Goal: Obtain resource: Download file/media

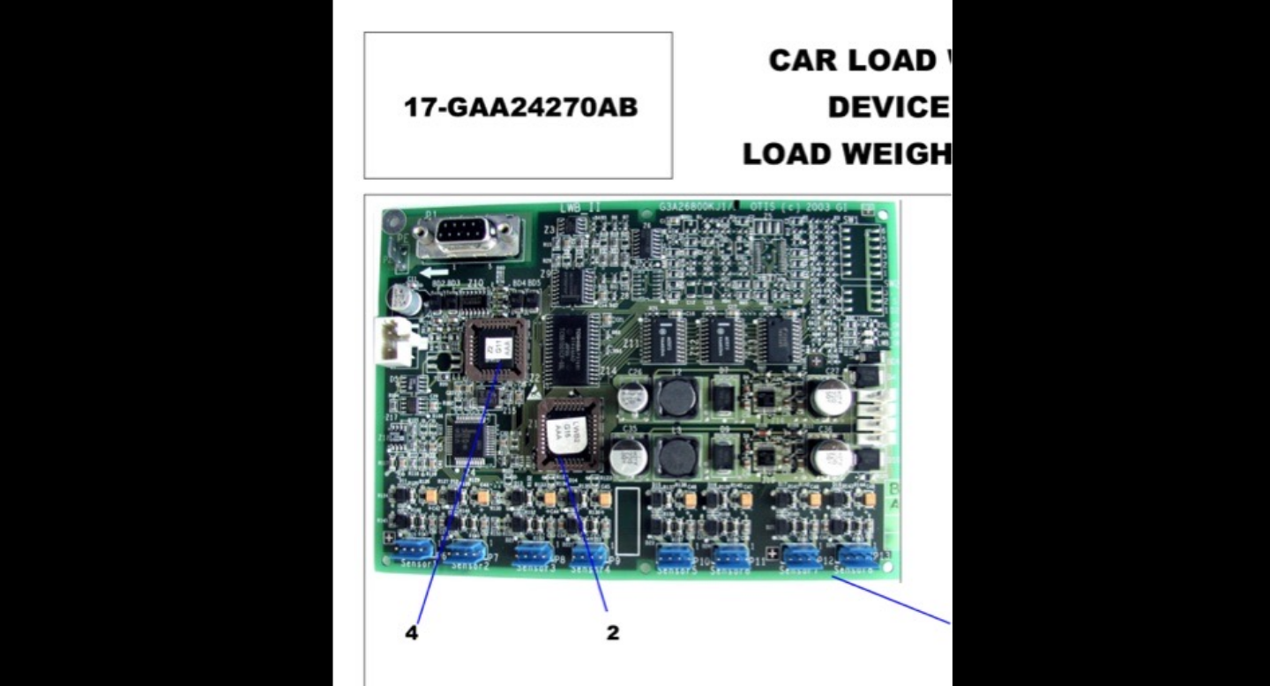
scroll to position [1248, 0]
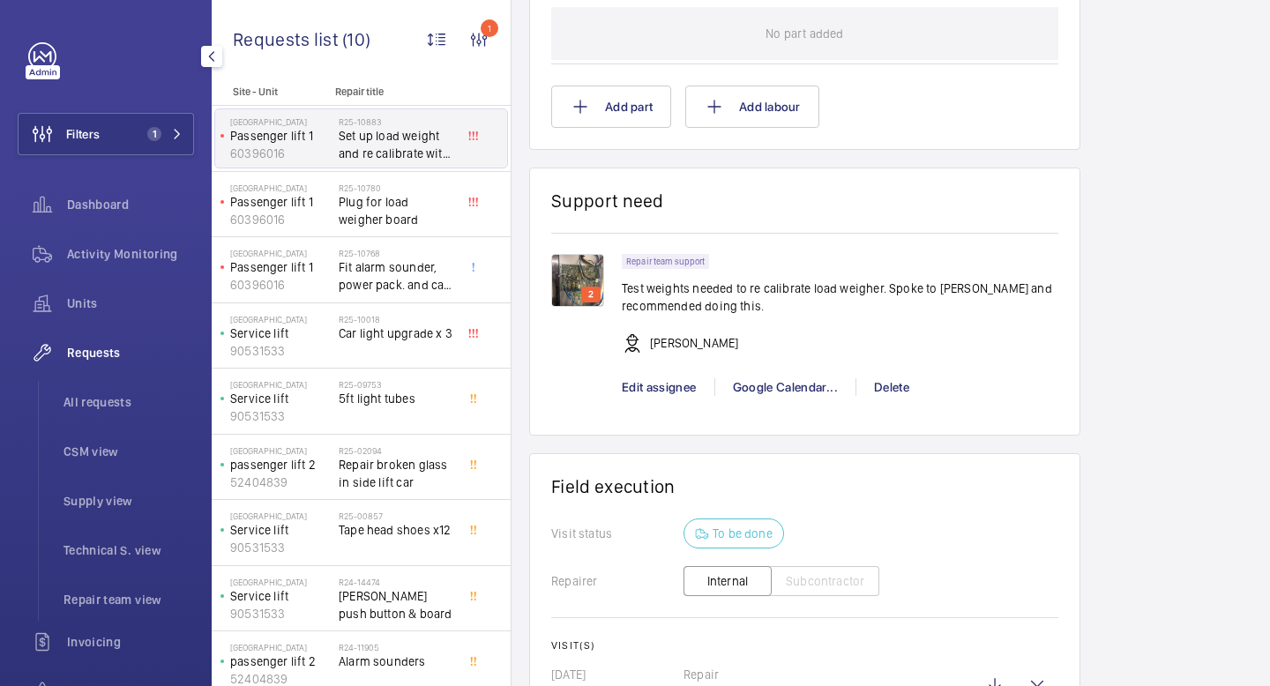
click at [214, 53] on mat-icon "button" at bounding box center [211, 56] width 21 height 14
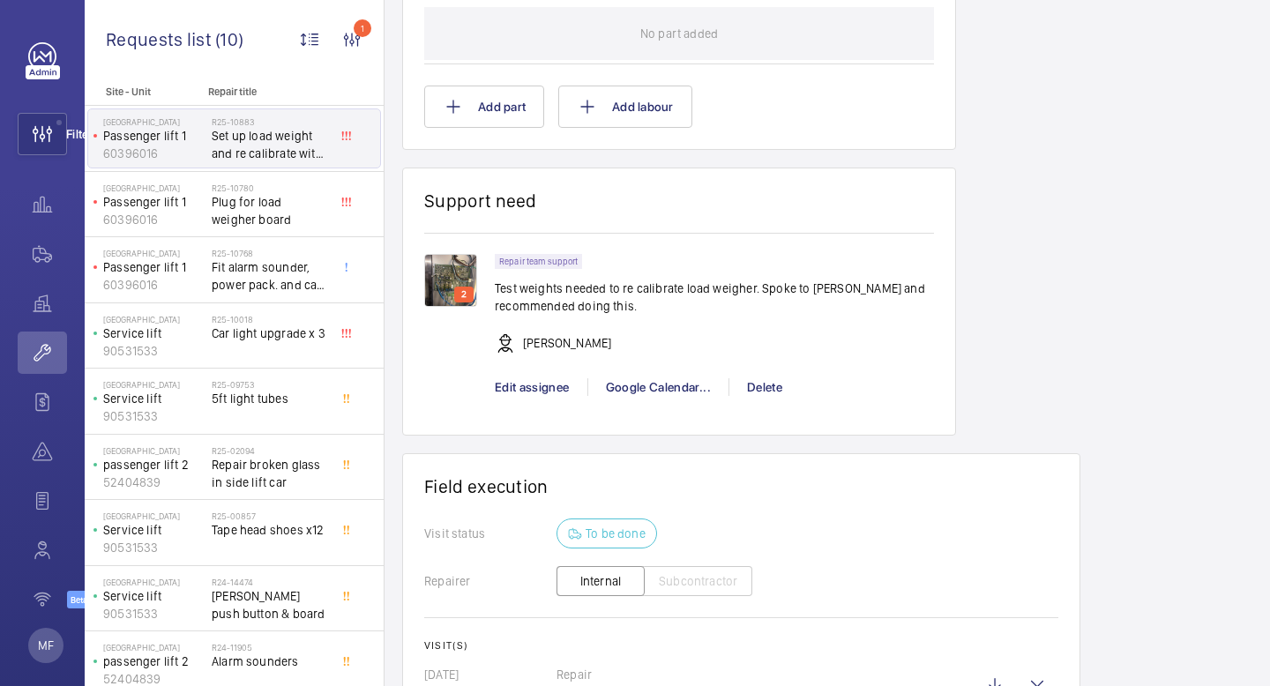
click at [101, 140] on div "[GEOGRAPHIC_DATA] [GEOGRAPHIC_DATA] lift 1 60396016" at bounding box center [149, 139] width 112 height 46
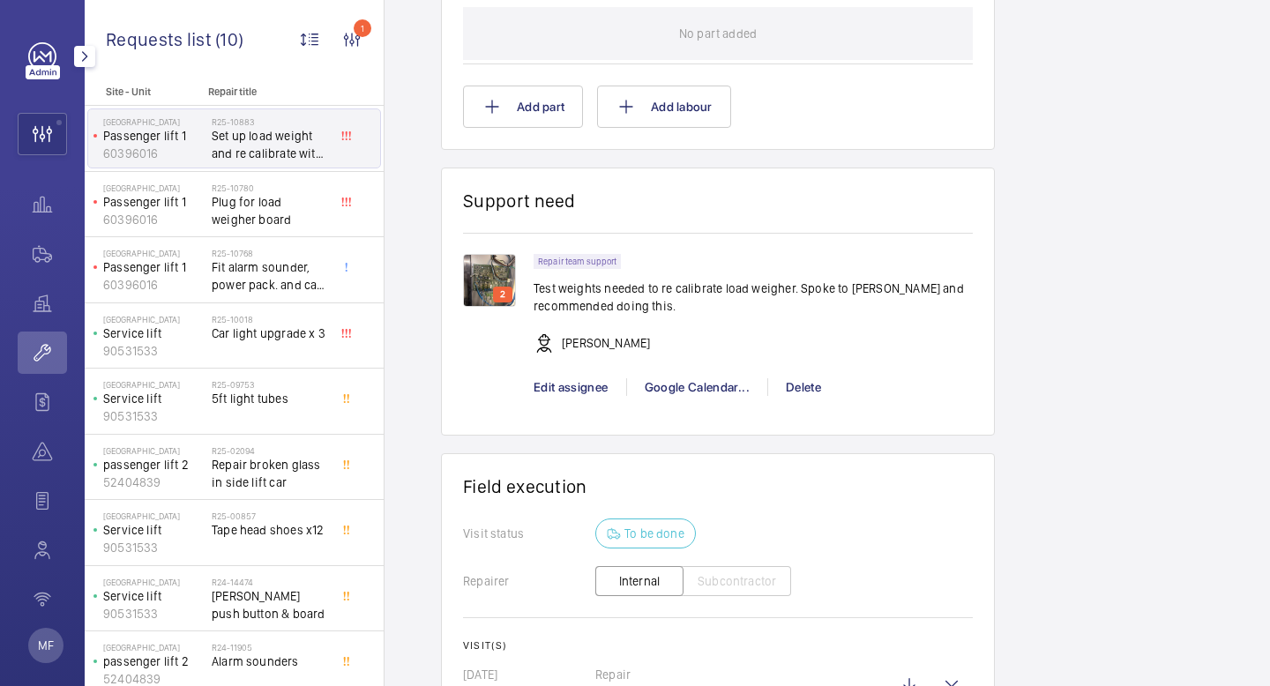
click at [43, 101] on div at bounding box center [42, 334] width 49 height 585
click at [85, 59] on mat-icon "button" at bounding box center [84, 56] width 21 height 14
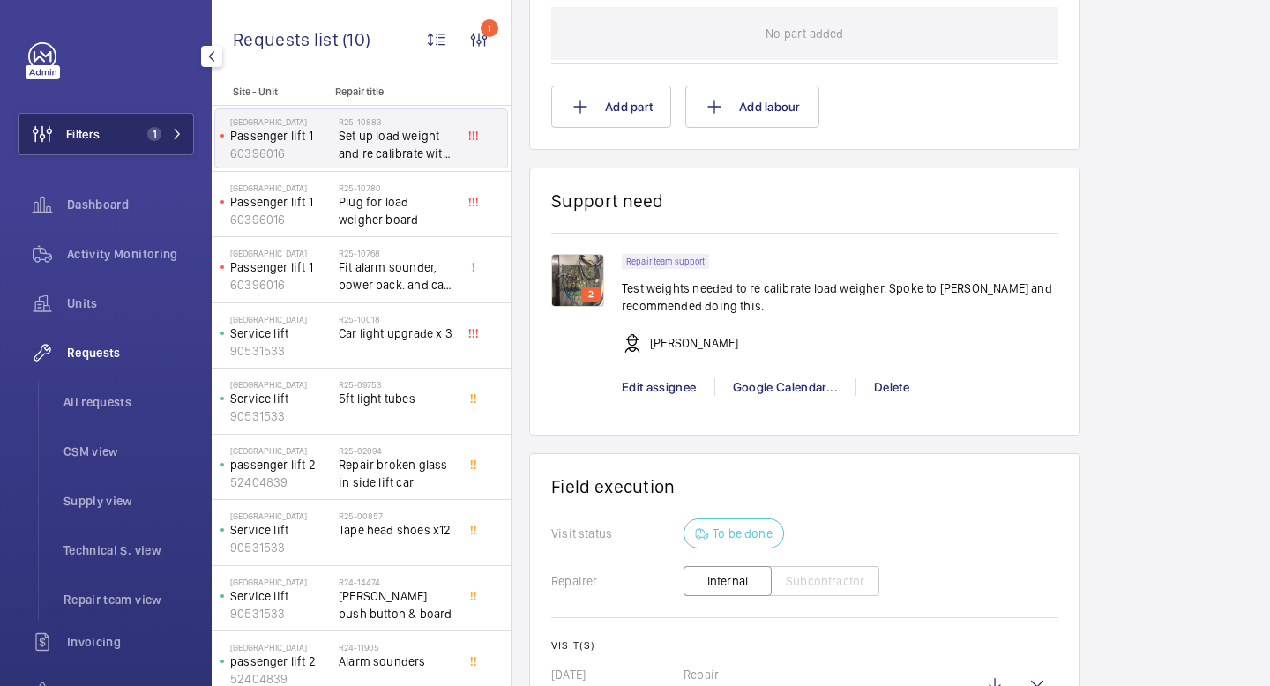
click at [126, 136] on button "Filters 1" at bounding box center [106, 134] width 176 height 42
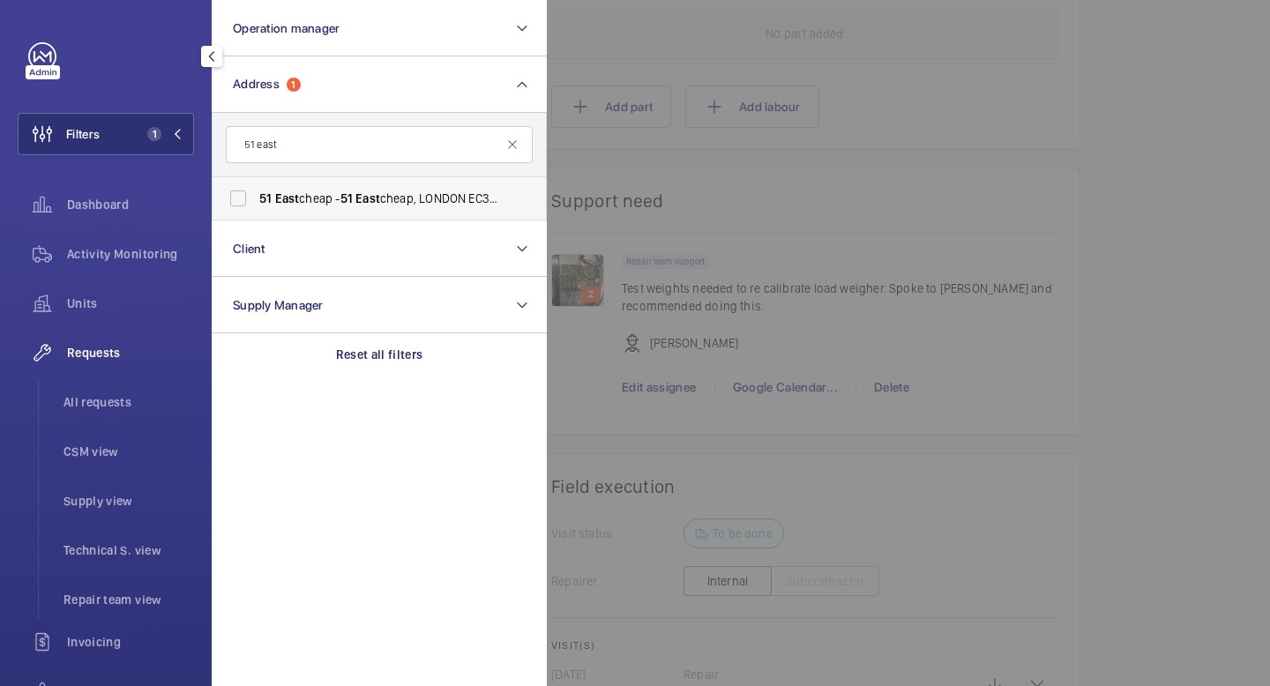
type input "51 east"
click at [302, 205] on span "[STREET_ADDRESS]" at bounding box center [380, 199] width 242 height 18
click at [256, 205] on input "[STREET_ADDRESS]" at bounding box center [237, 198] width 35 height 35
checkbox input "true"
click at [176, 130] on mat-icon at bounding box center [177, 134] width 11 height 11
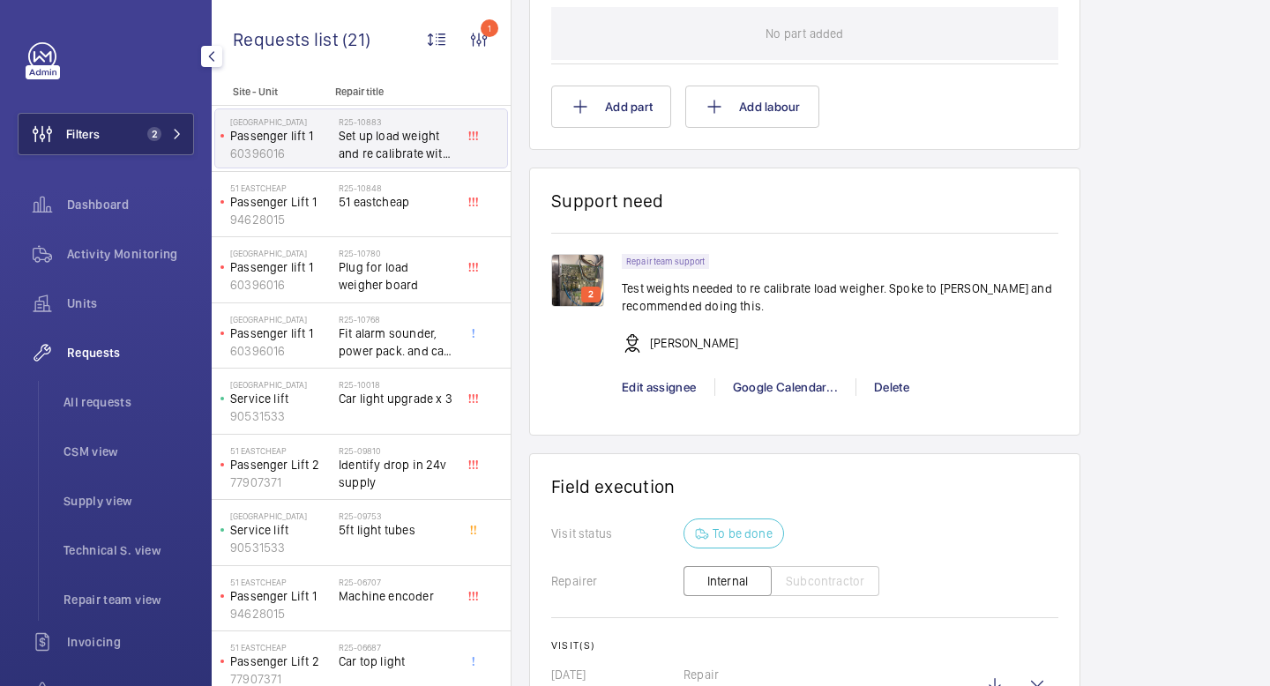
click at [176, 130] on mat-icon at bounding box center [177, 134] width 11 height 11
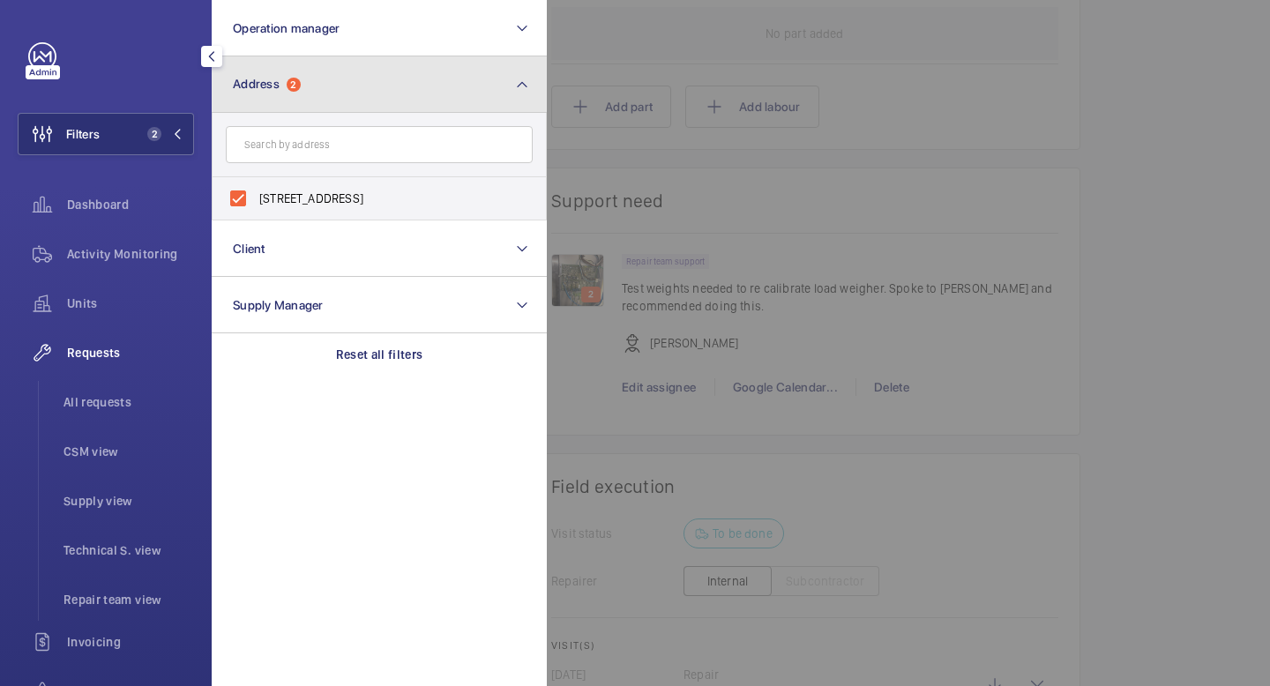
click at [484, 89] on button "Address 2" at bounding box center [379, 84] width 335 height 56
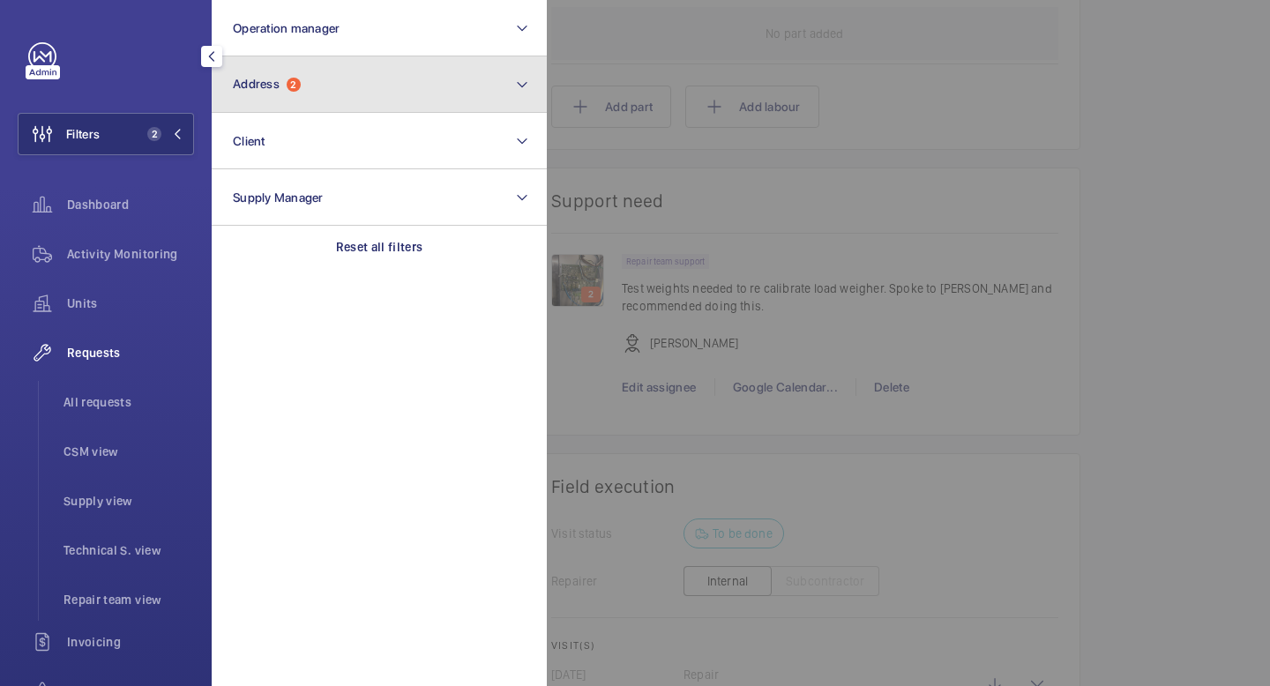
click at [484, 89] on button "Address 2" at bounding box center [379, 84] width 335 height 56
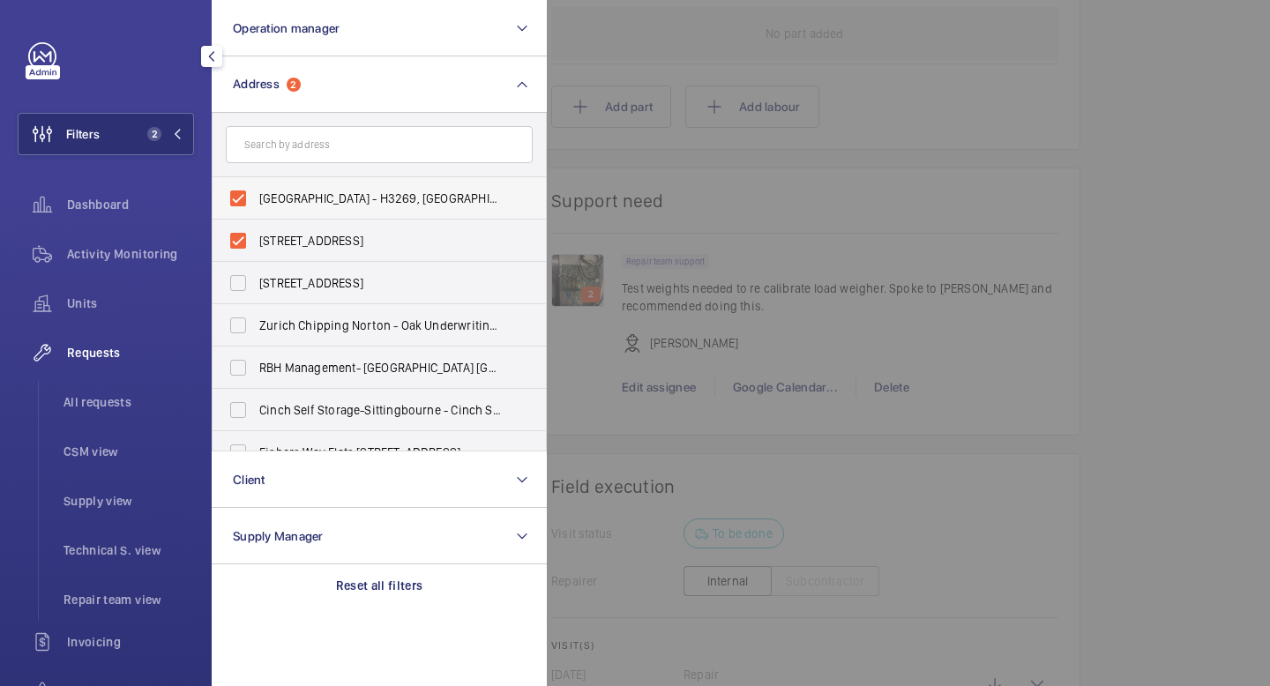
click at [232, 200] on label "[GEOGRAPHIC_DATA] - H3269, [GEOGRAPHIC_DATA], [STREET_ADDRESS]" at bounding box center [365, 198] width 307 height 42
click at [232, 200] on input "[GEOGRAPHIC_DATA] - H3269, [GEOGRAPHIC_DATA], [STREET_ADDRESS]" at bounding box center [237, 198] width 35 height 35
checkbox input "false"
click at [181, 125] on button "Filters 1" at bounding box center [106, 134] width 176 height 42
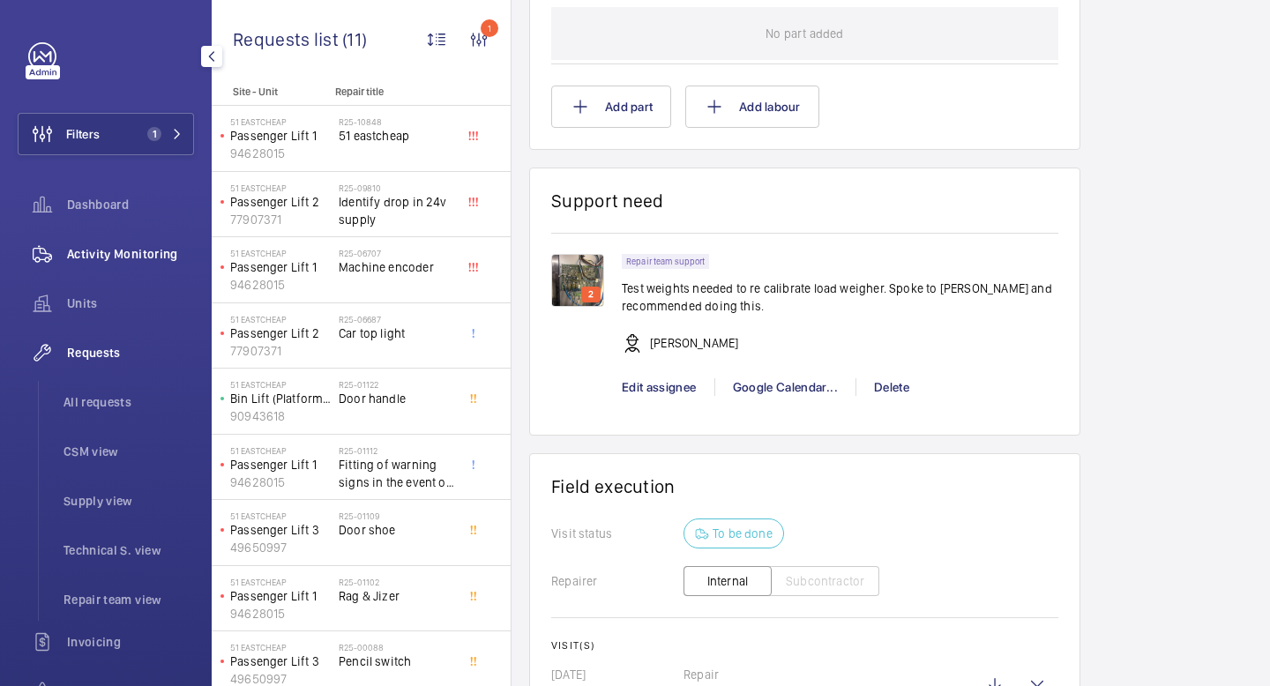
click at [108, 256] on span "Activity Monitoring" at bounding box center [130, 254] width 127 height 18
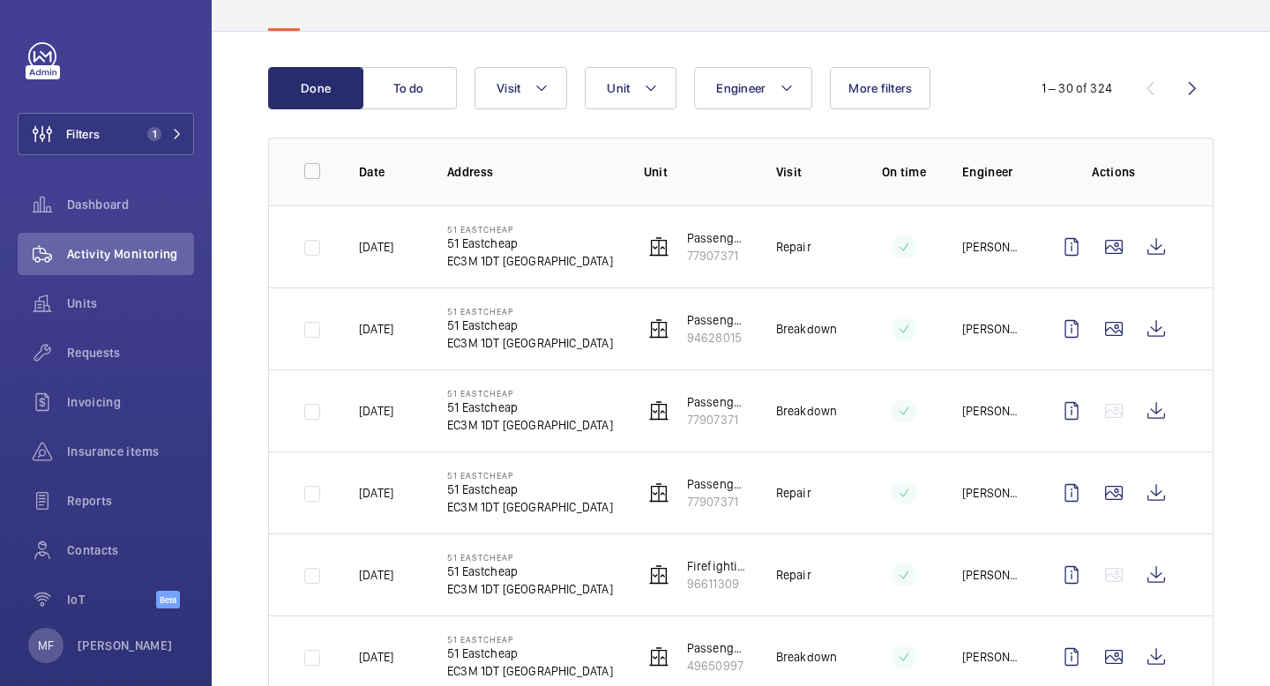
scroll to position [137, 0]
click at [1118, 335] on wm-front-icon-button at bounding box center [1113, 330] width 42 height 42
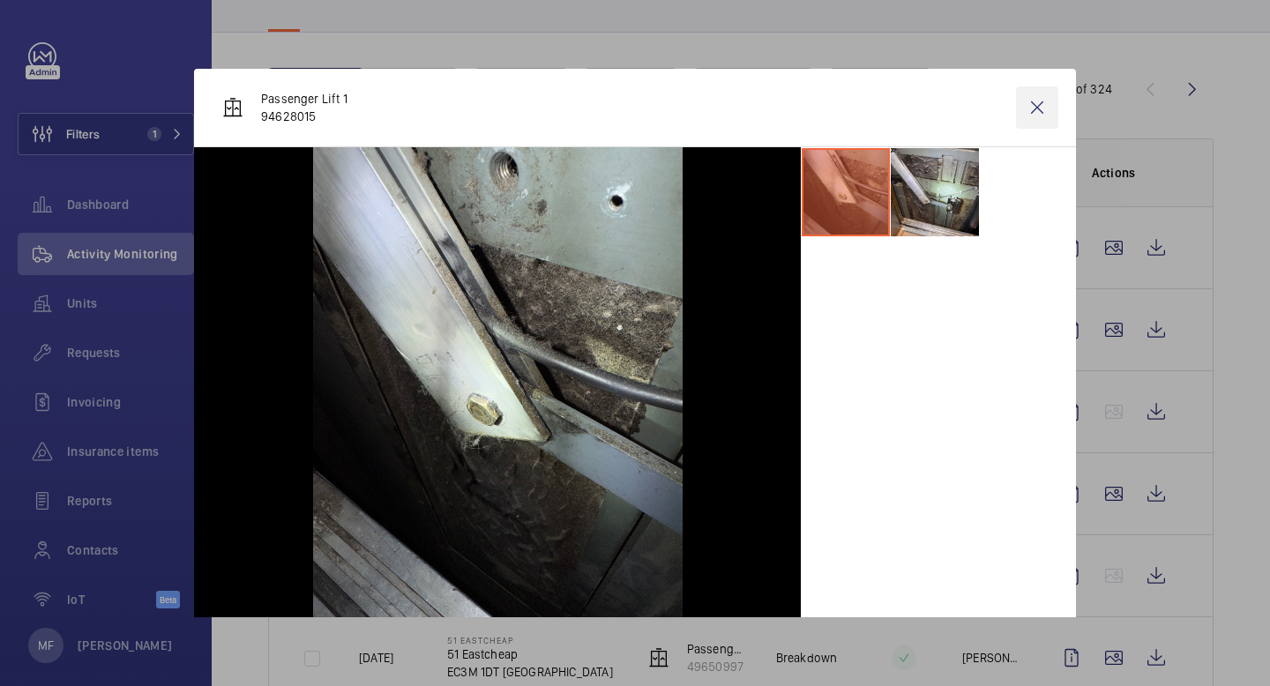
click at [1040, 113] on wm-front-icon-button at bounding box center [1037, 107] width 42 height 42
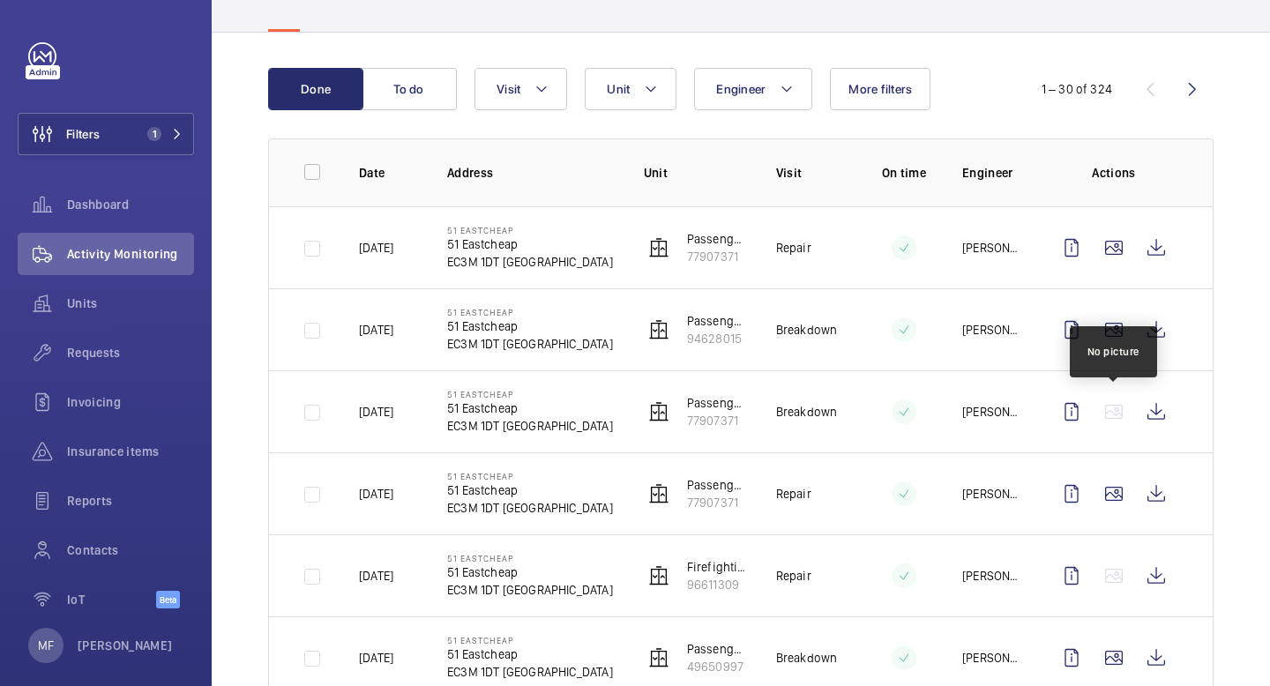
scroll to position [223, 0]
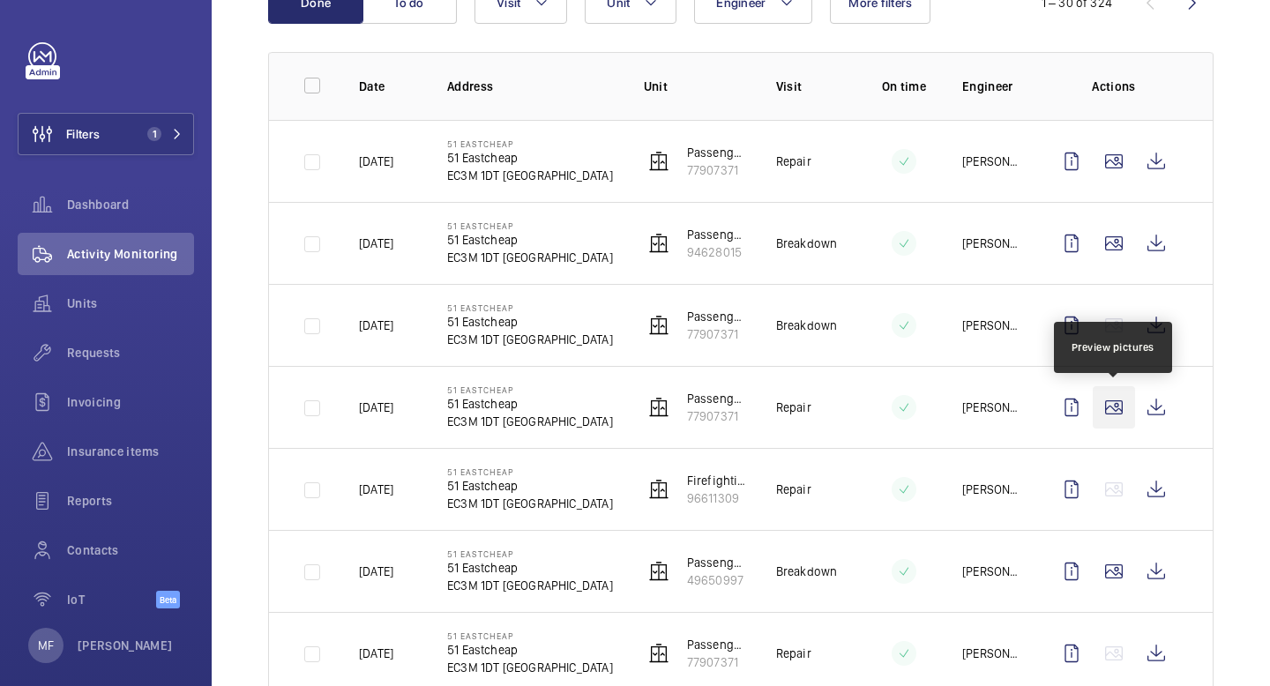
click at [1116, 414] on wm-front-icon-button at bounding box center [1113, 407] width 42 height 42
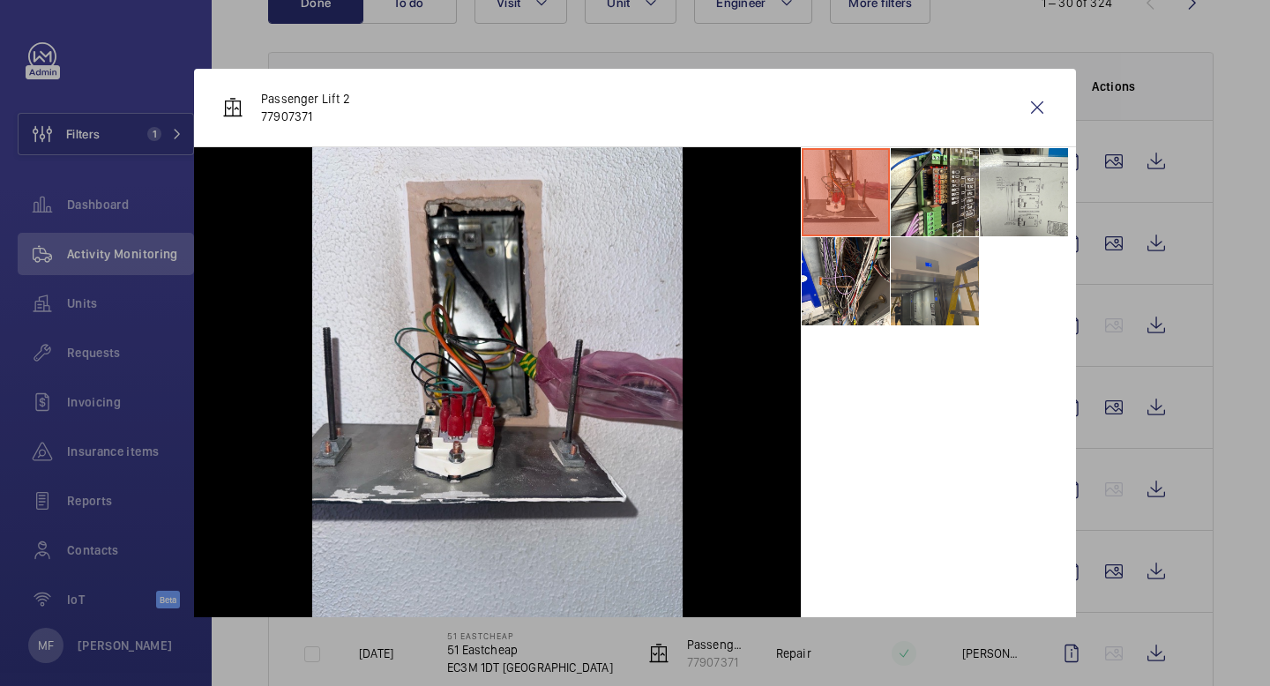
click at [942, 240] on li at bounding box center [935, 281] width 88 height 88
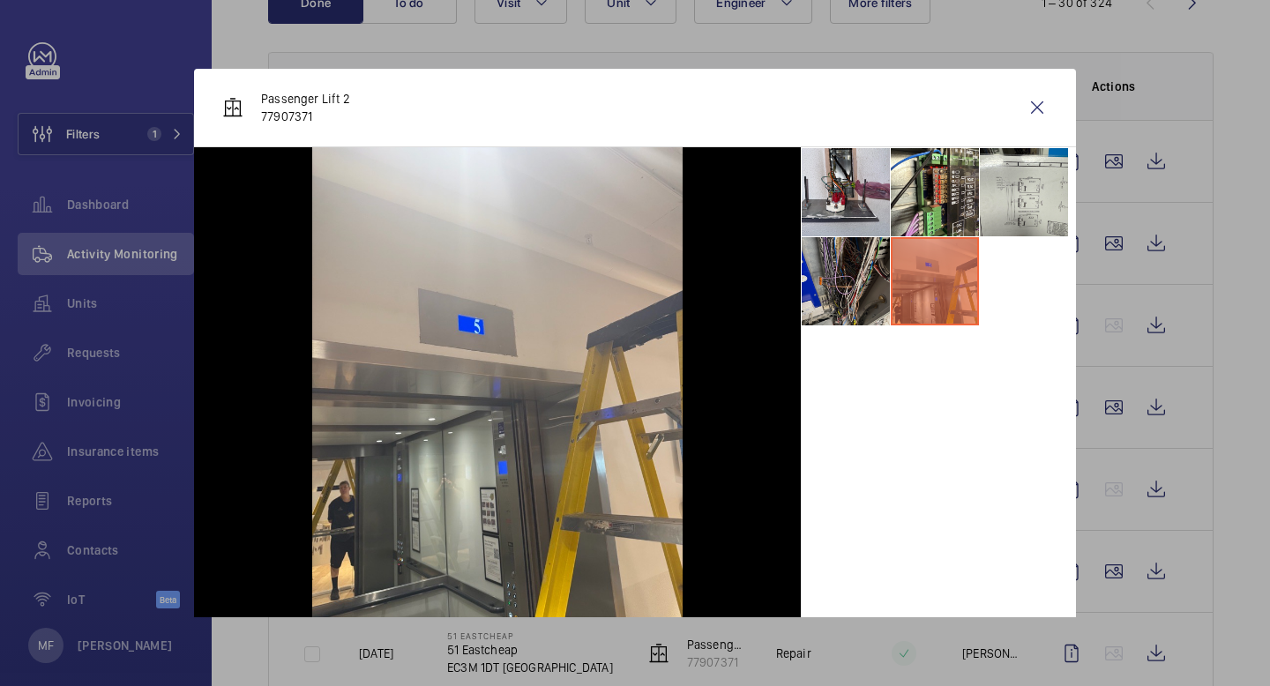
click at [858, 279] on li at bounding box center [845, 281] width 88 height 88
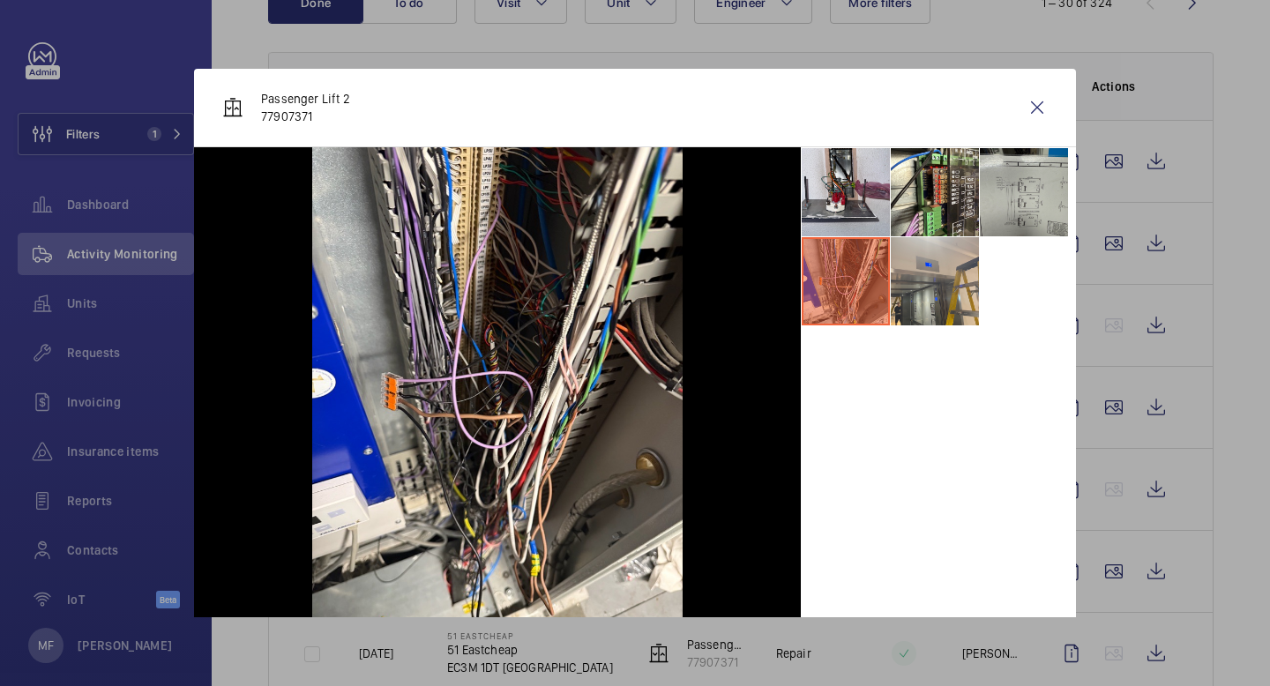
click at [1014, 193] on li at bounding box center [1024, 192] width 88 height 88
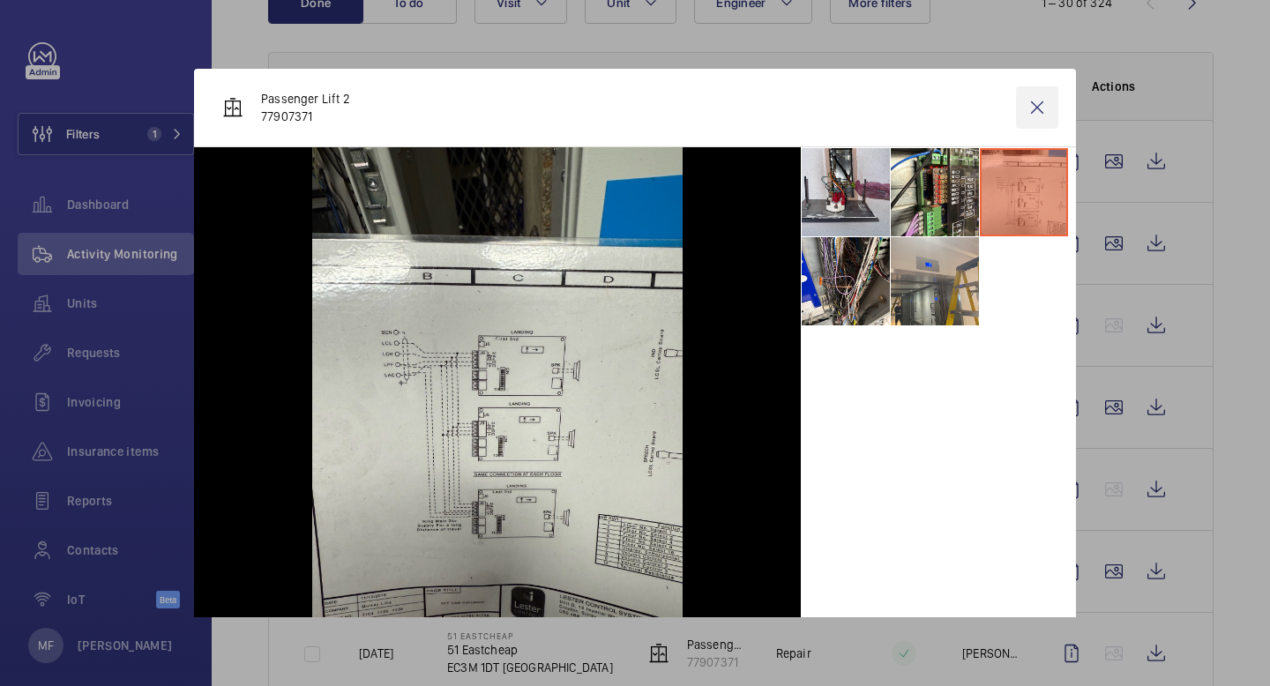
click at [1043, 93] on wm-front-icon-button at bounding box center [1037, 107] width 42 height 42
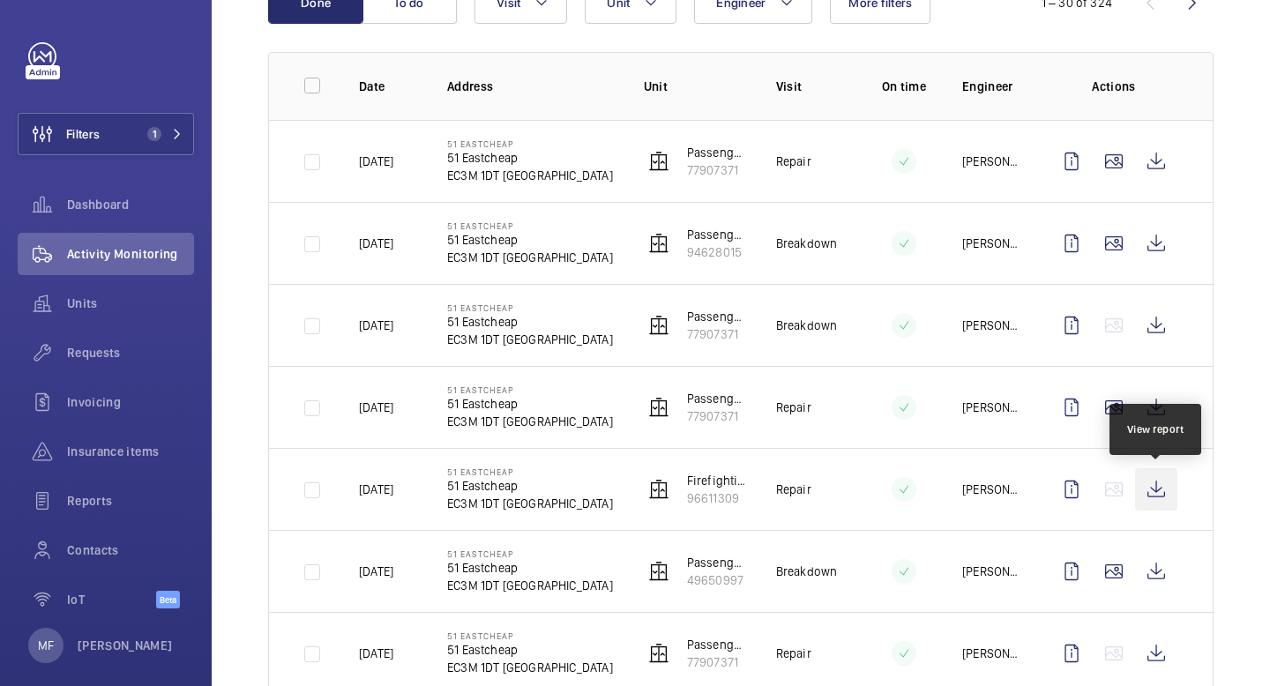
click at [1158, 495] on wm-front-icon-button at bounding box center [1156, 489] width 42 height 42
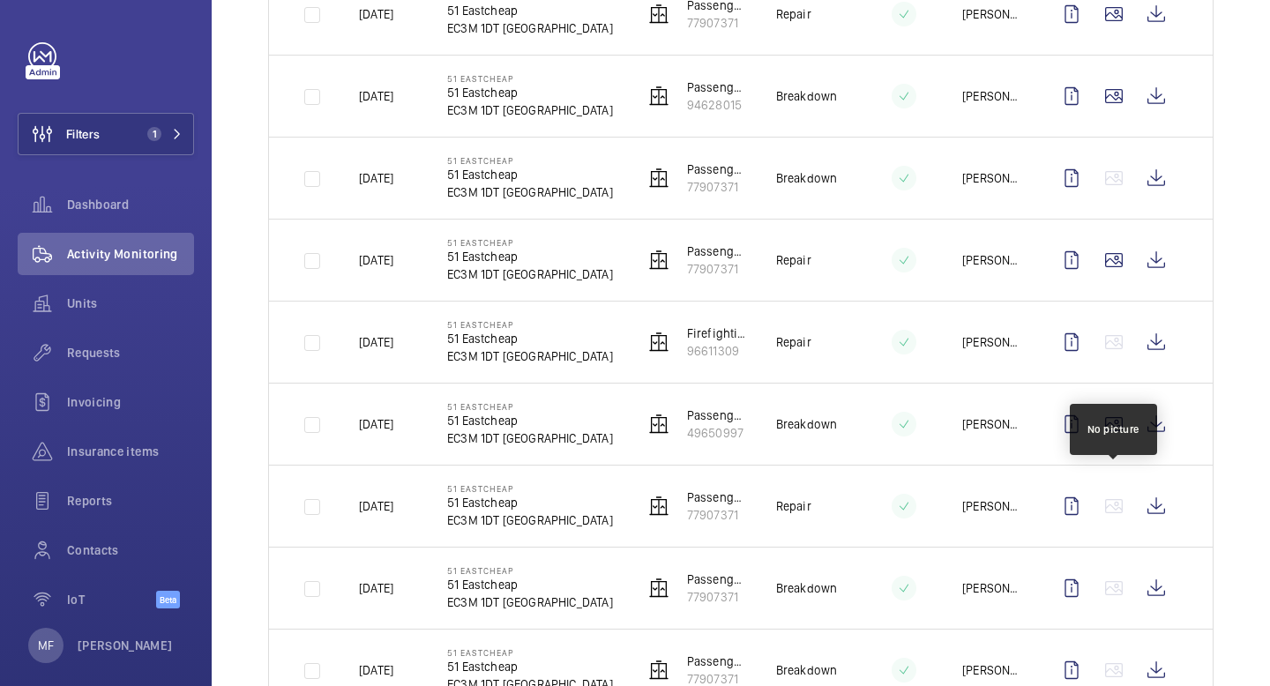
scroll to position [372, 0]
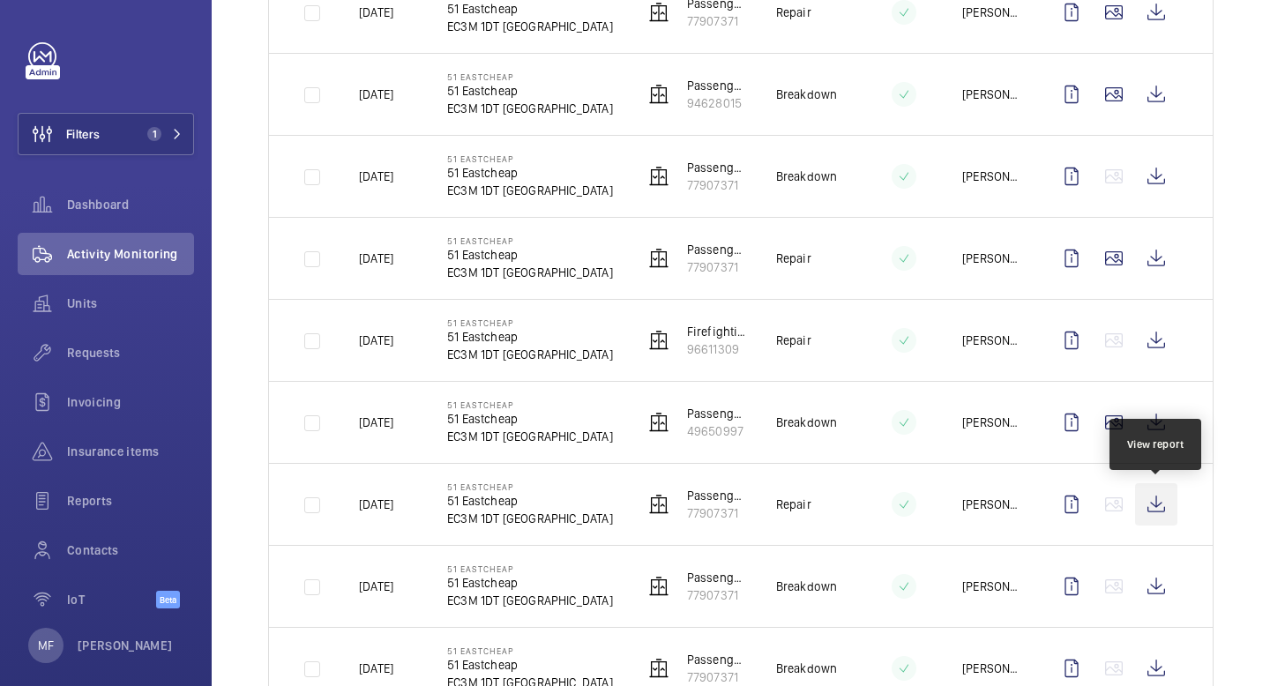
click at [1156, 510] on wm-front-icon-button at bounding box center [1156, 504] width 42 height 42
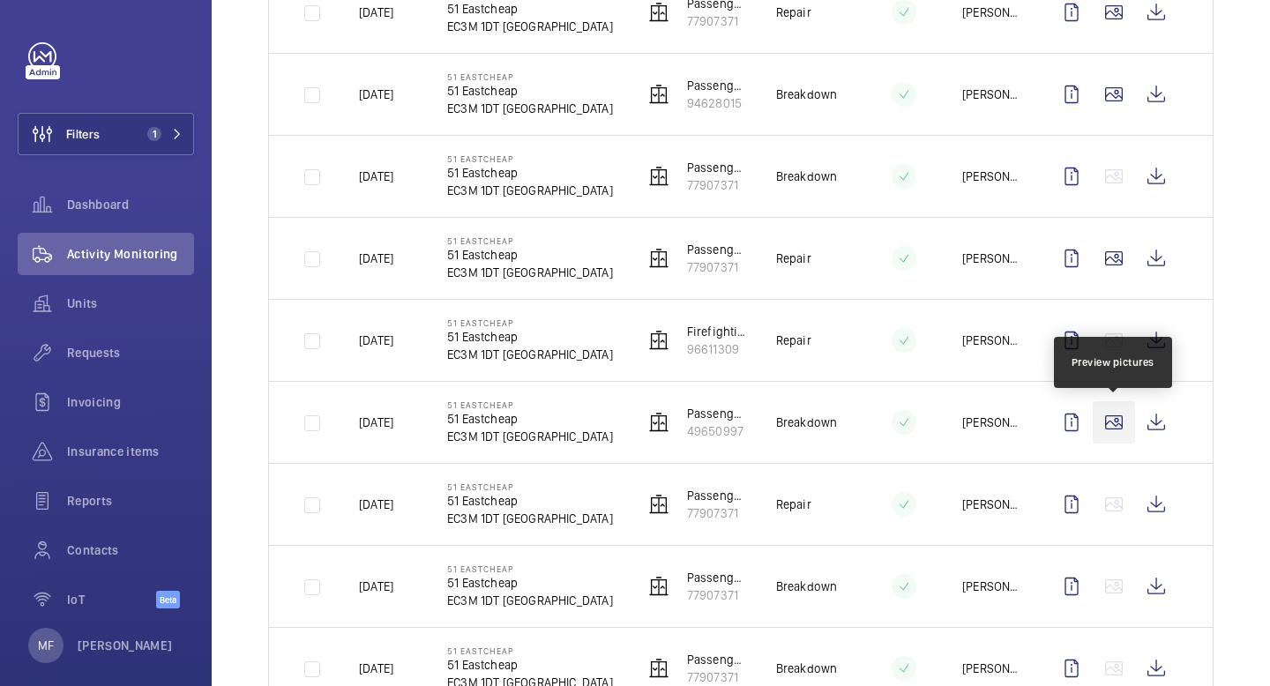
click at [1118, 427] on wm-front-icon-button at bounding box center [1113, 422] width 42 height 42
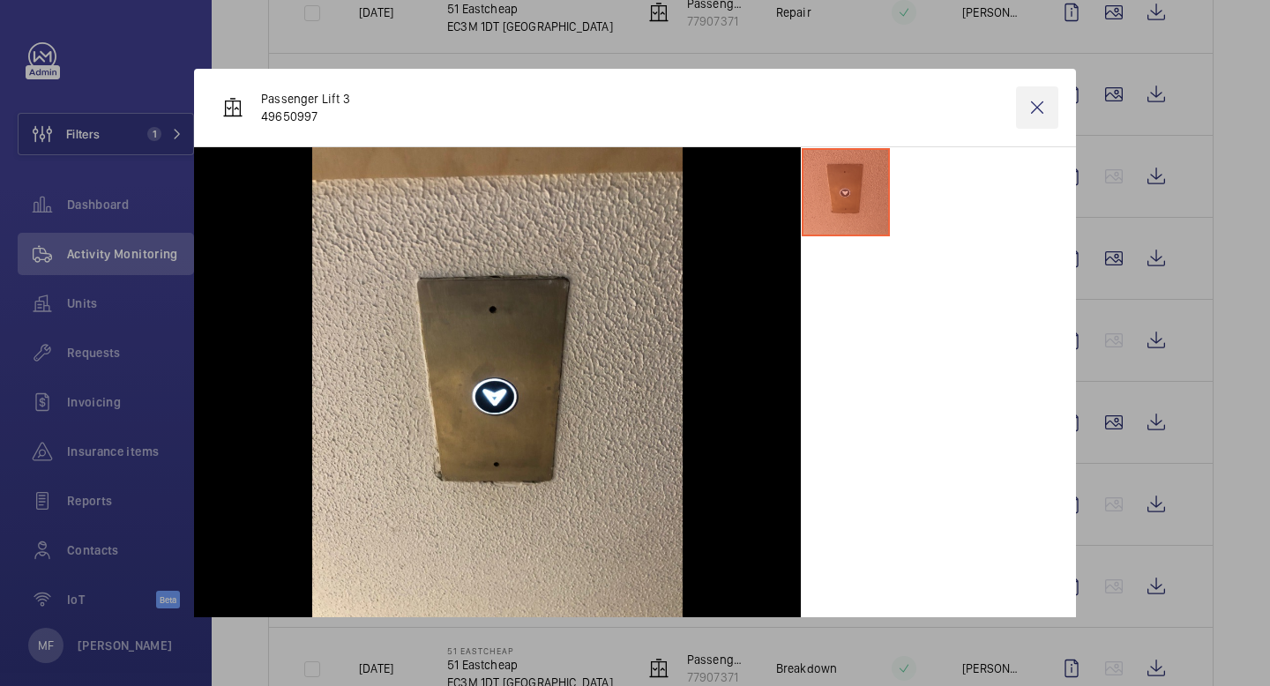
click at [1039, 125] on wm-front-icon-button at bounding box center [1037, 107] width 42 height 42
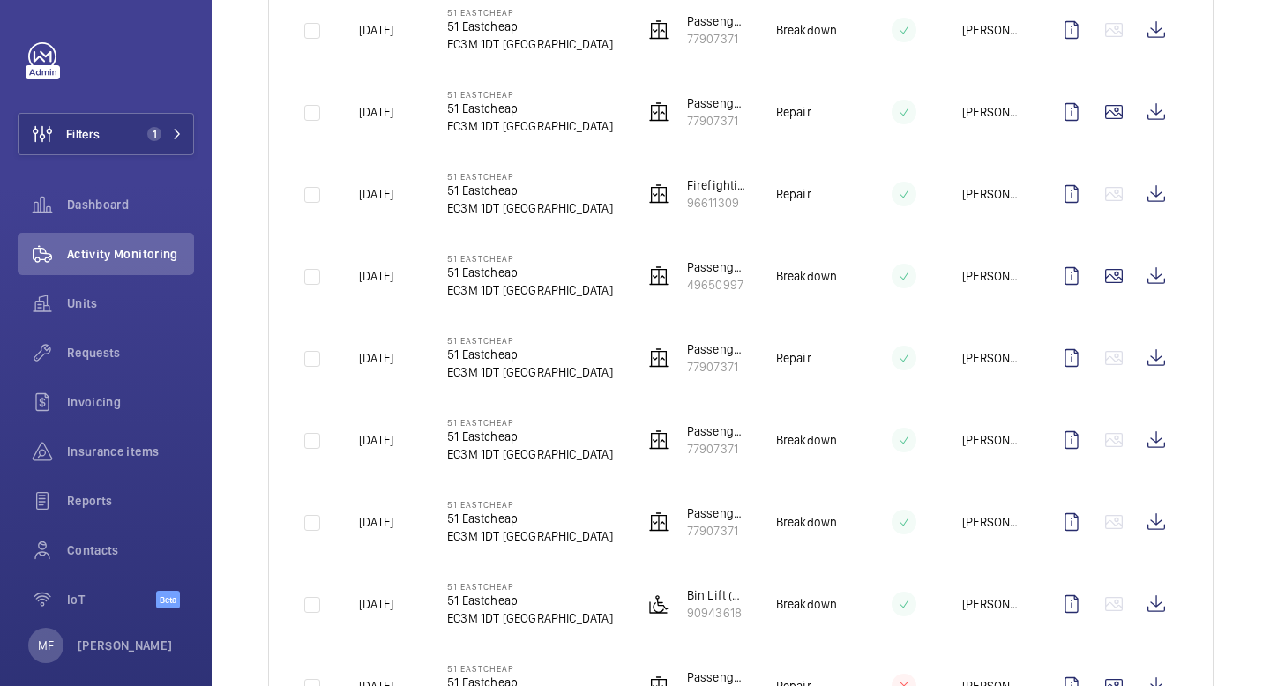
scroll to position [586, 0]
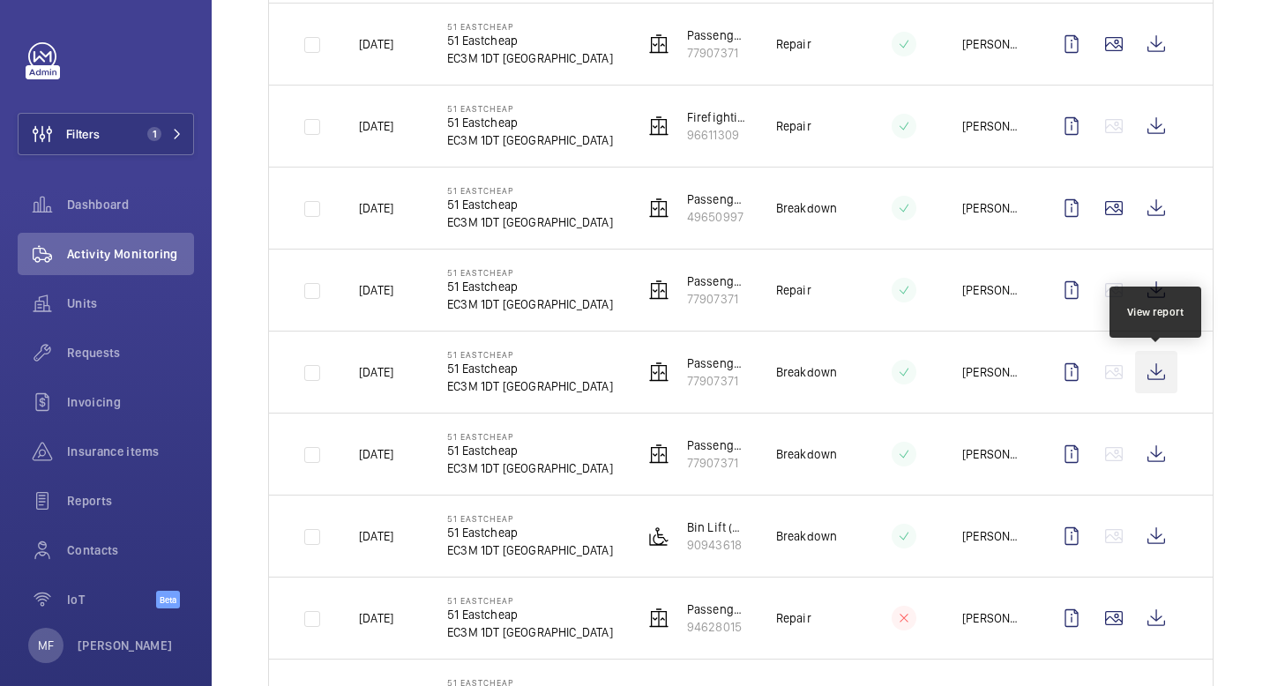
click at [1156, 372] on wm-front-icon-button at bounding box center [1156, 372] width 42 height 42
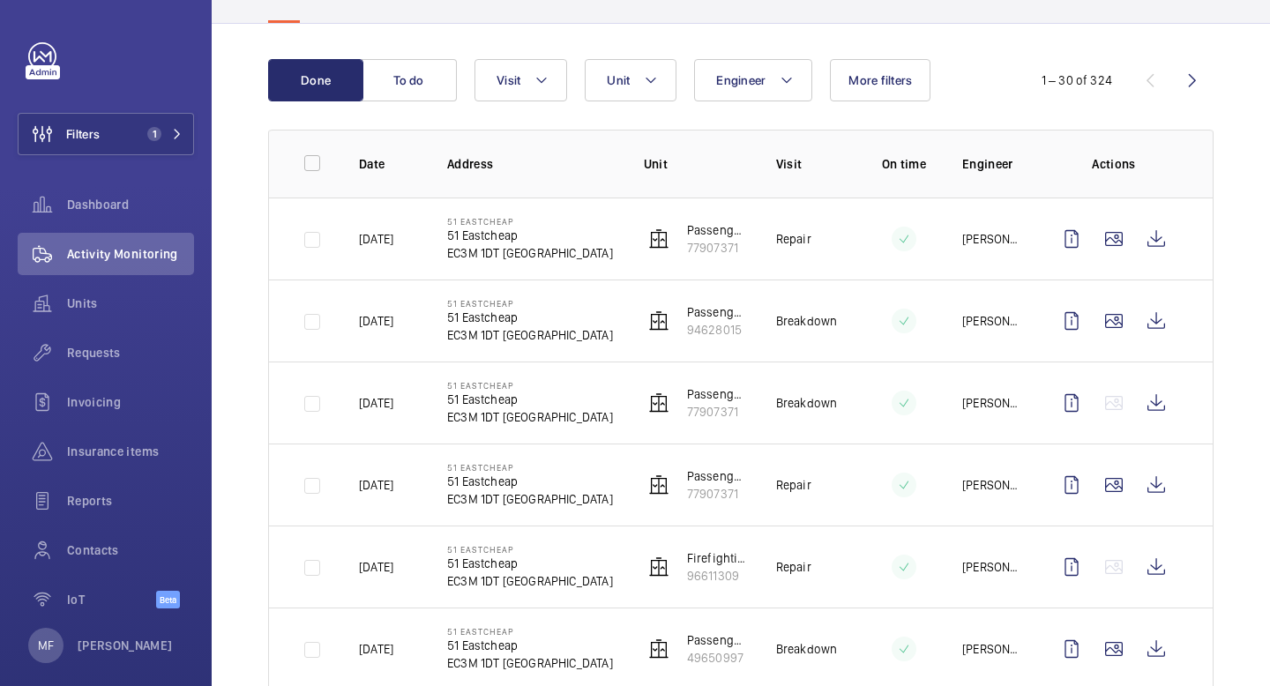
scroll to position [141, 0]
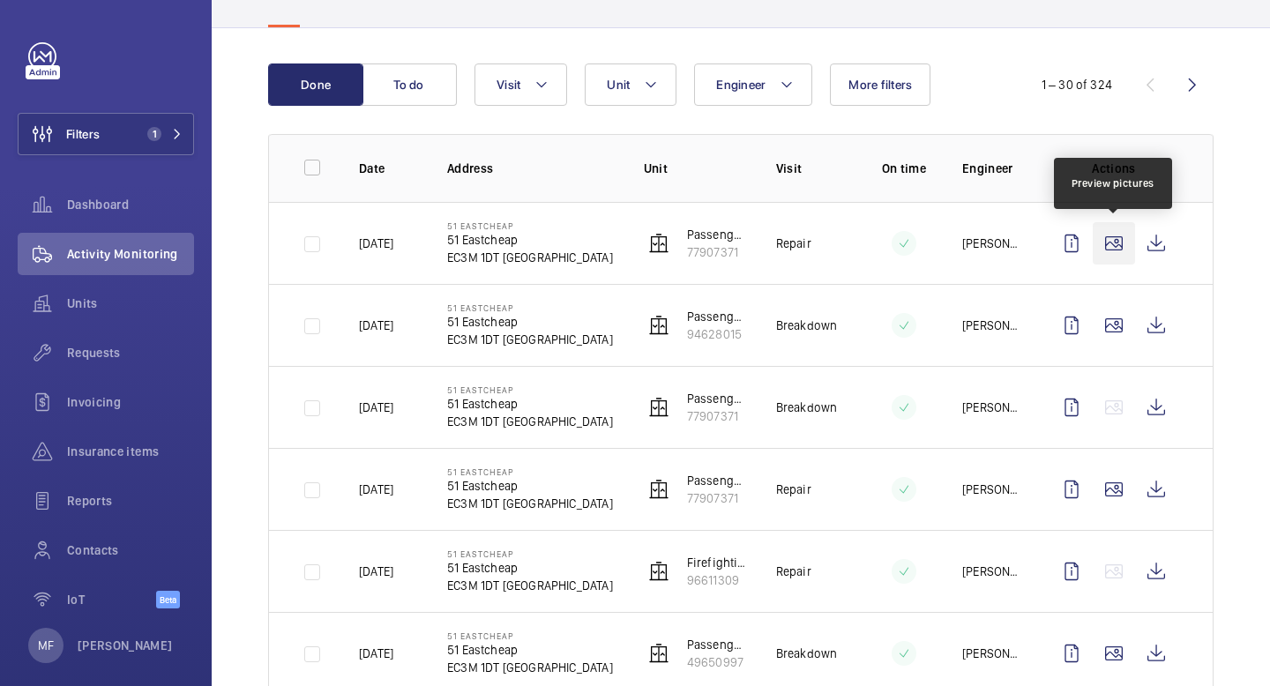
click at [1113, 241] on wm-front-icon-button at bounding box center [1113, 243] width 42 height 42
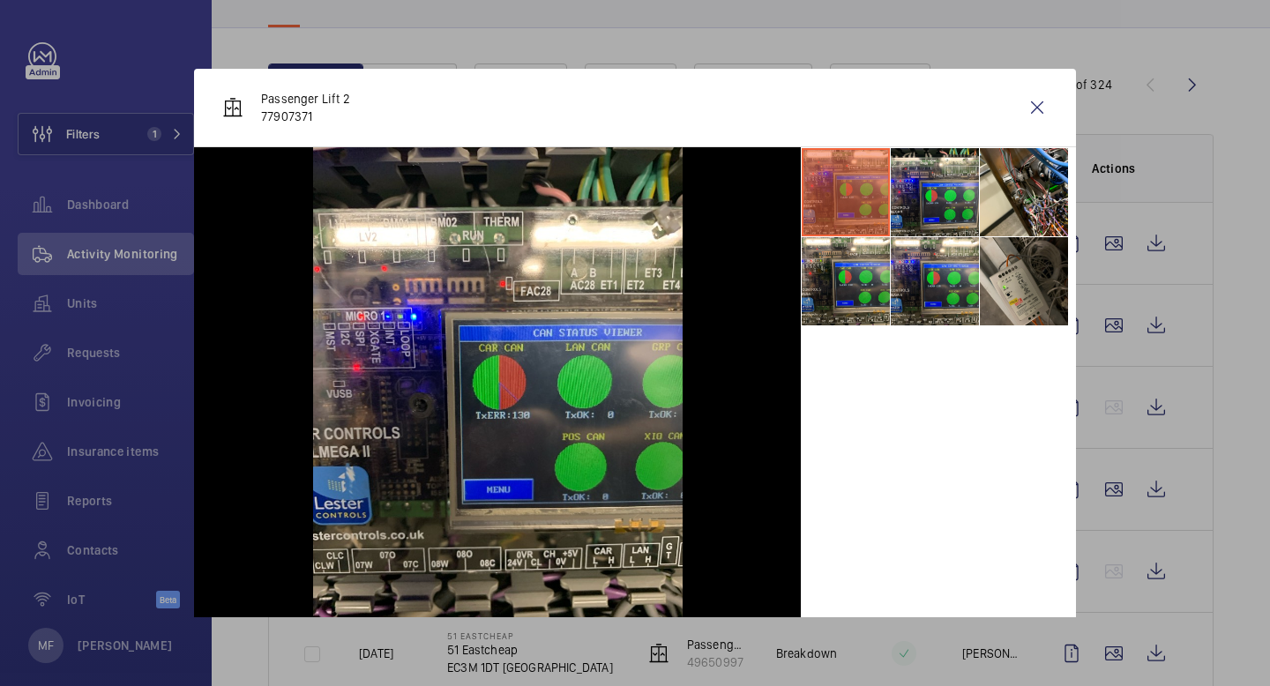
click at [1021, 267] on li at bounding box center [1024, 281] width 88 height 88
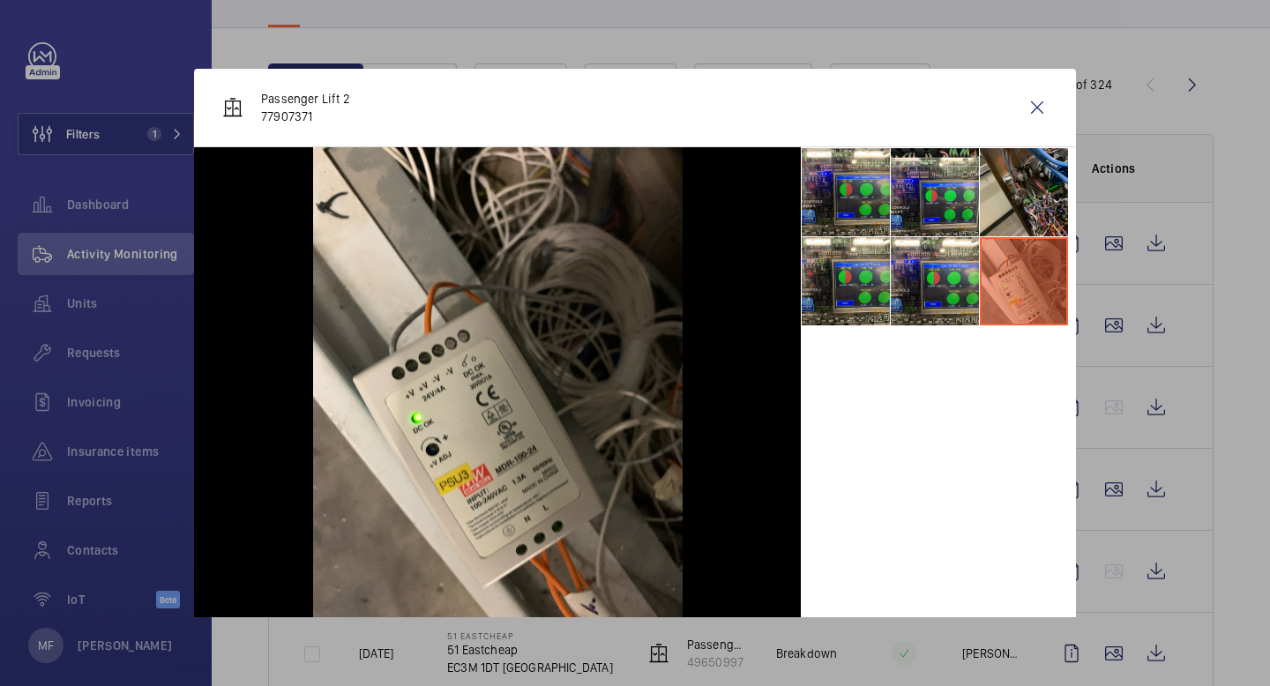
click at [1011, 214] on li at bounding box center [1024, 192] width 88 height 88
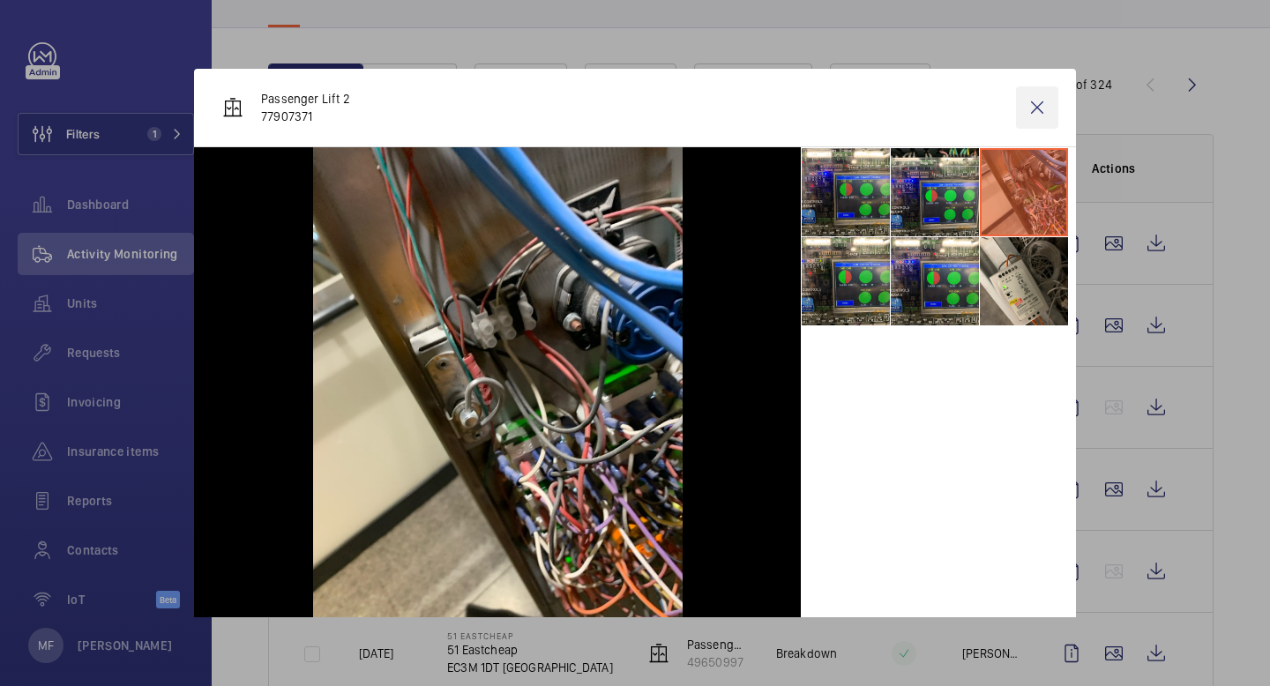
click at [1036, 111] on wm-front-icon-button at bounding box center [1037, 107] width 42 height 42
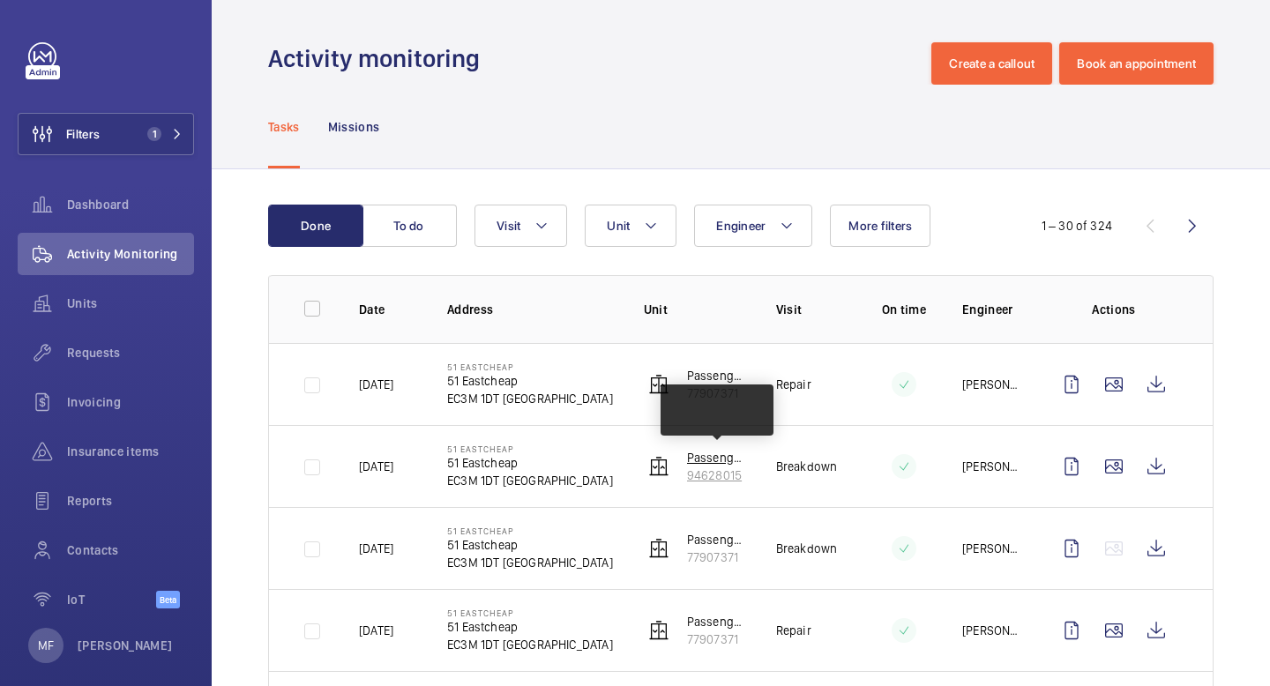
scroll to position [100, 0]
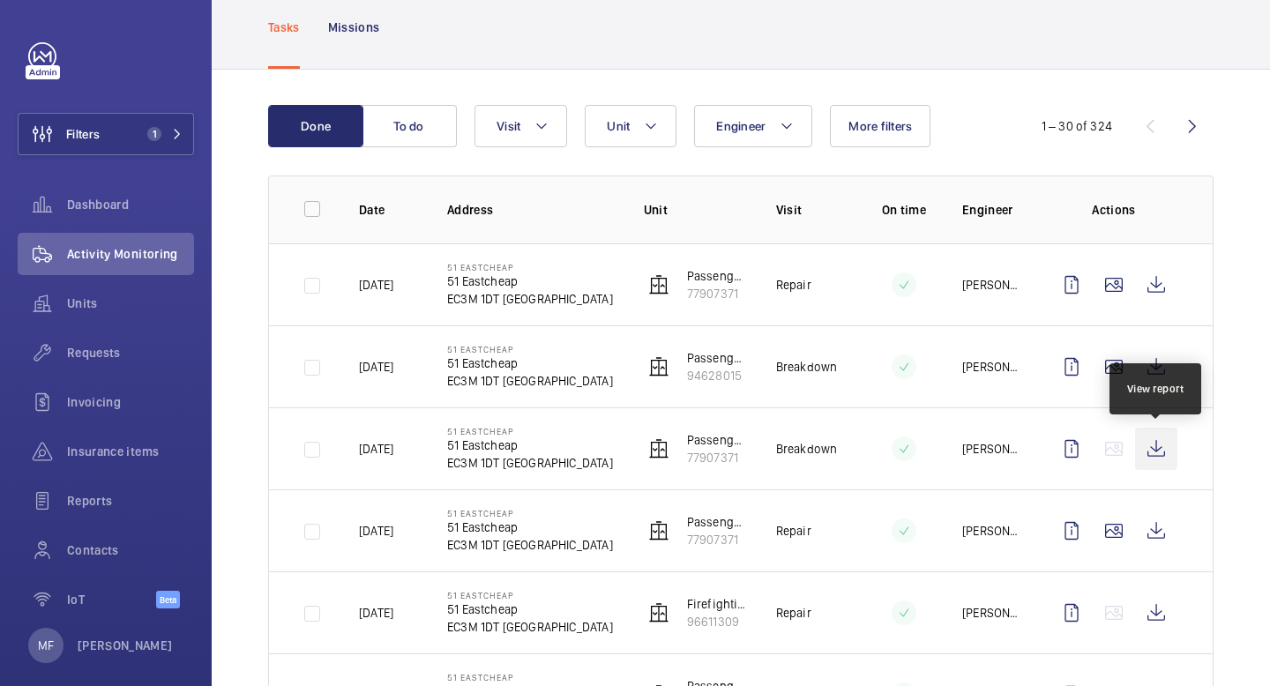
click at [1159, 450] on wm-front-icon-button at bounding box center [1156, 449] width 42 height 42
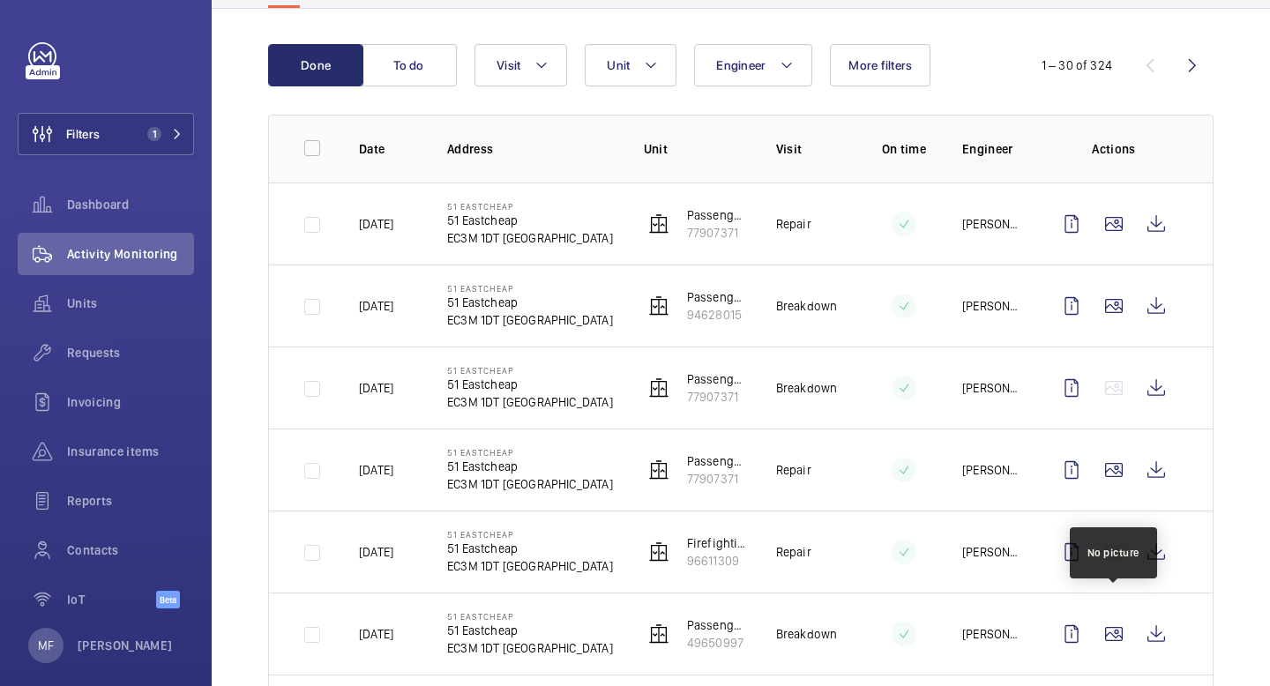
scroll to position [165, 0]
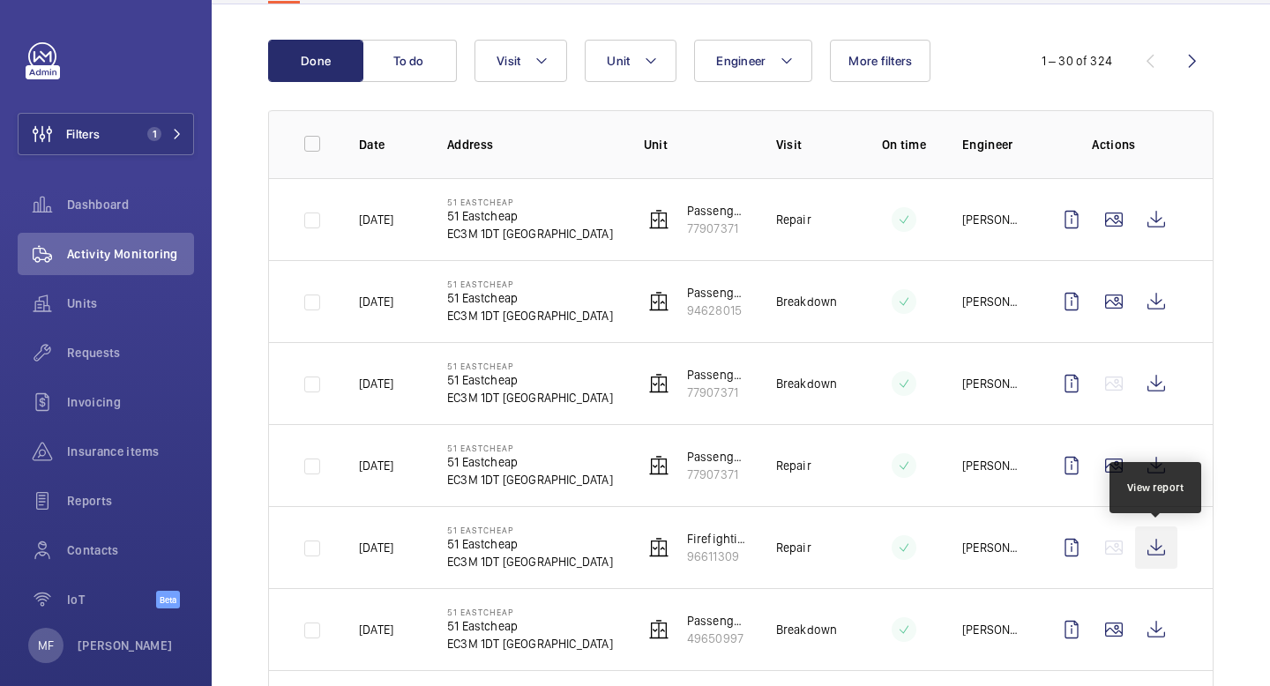
click at [1145, 546] on wm-front-icon-button at bounding box center [1156, 547] width 42 height 42
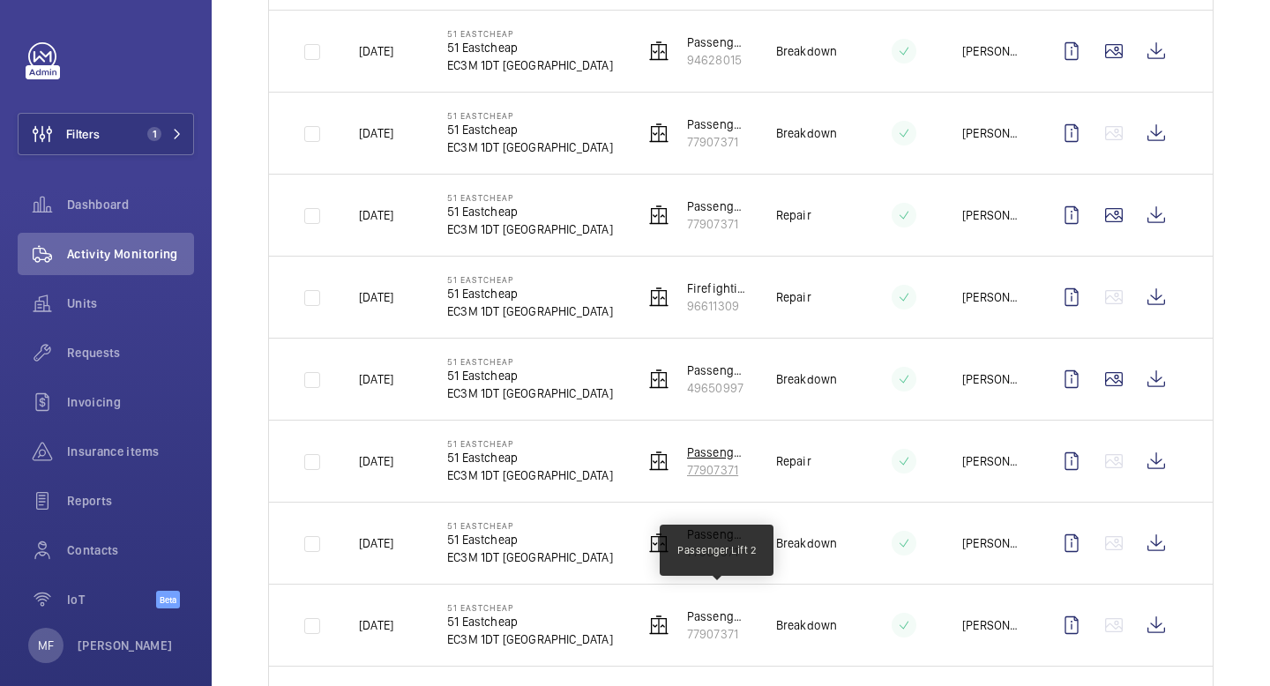
scroll to position [423, 0]
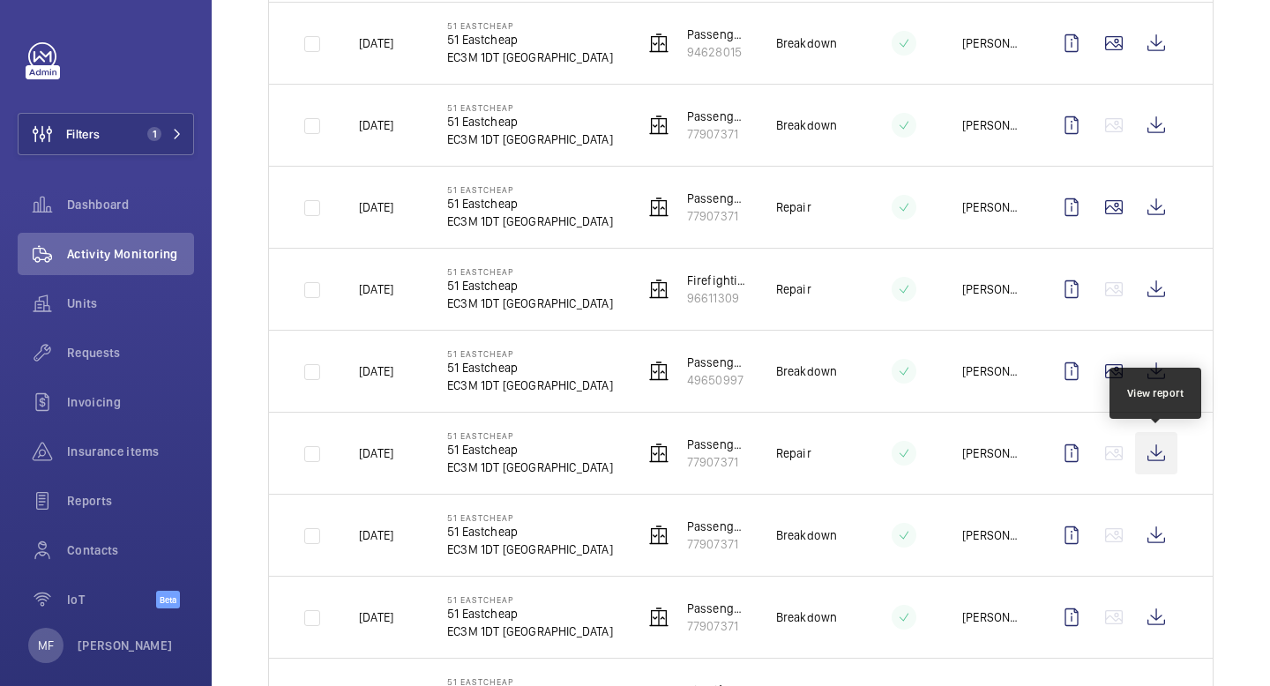
click at [1152, 449] on wm-front-icon-button at bounding box center [1156, 453] width 42 height 42
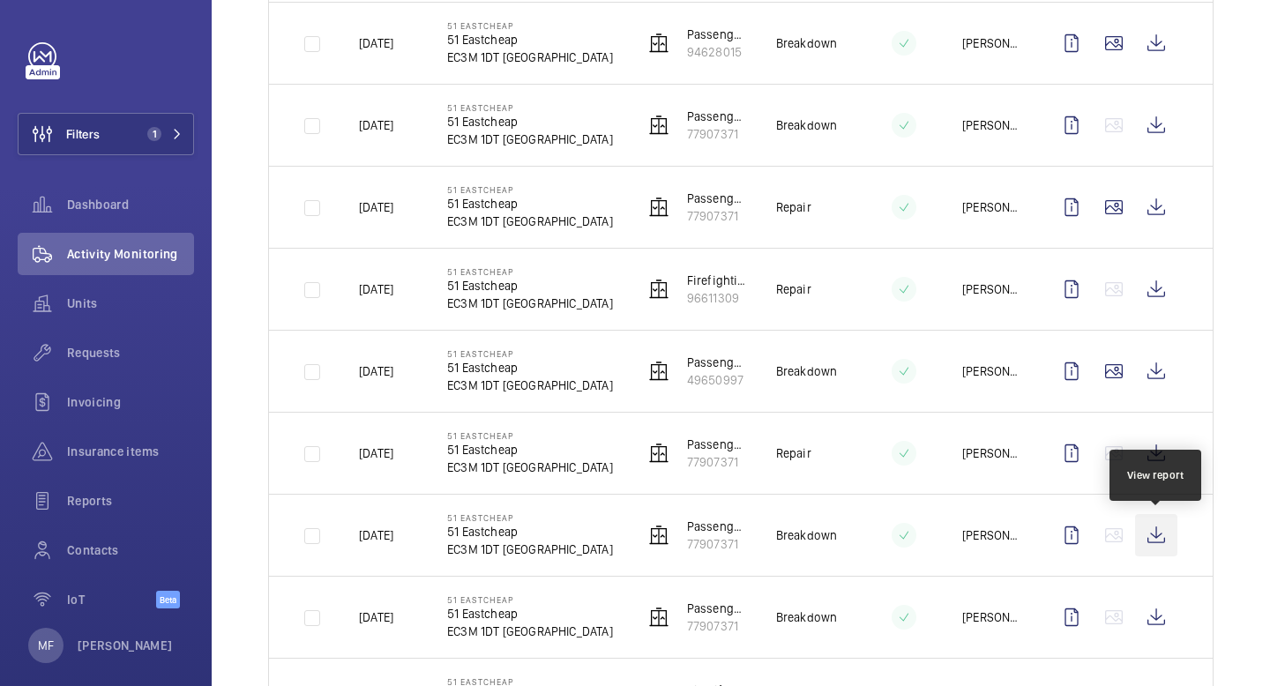
click at [1157, 541] on wm-front-icon-button at bounding box center [1156, 535] width 42 height 42
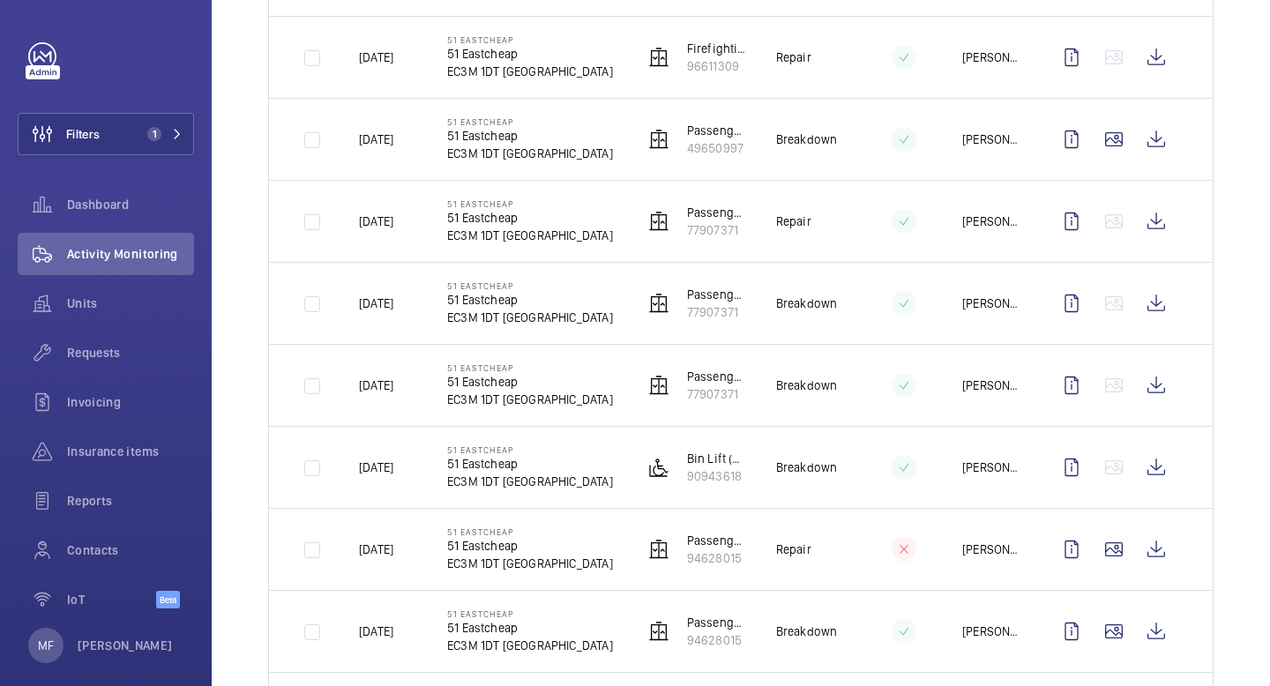
scroll to position [657, 0]
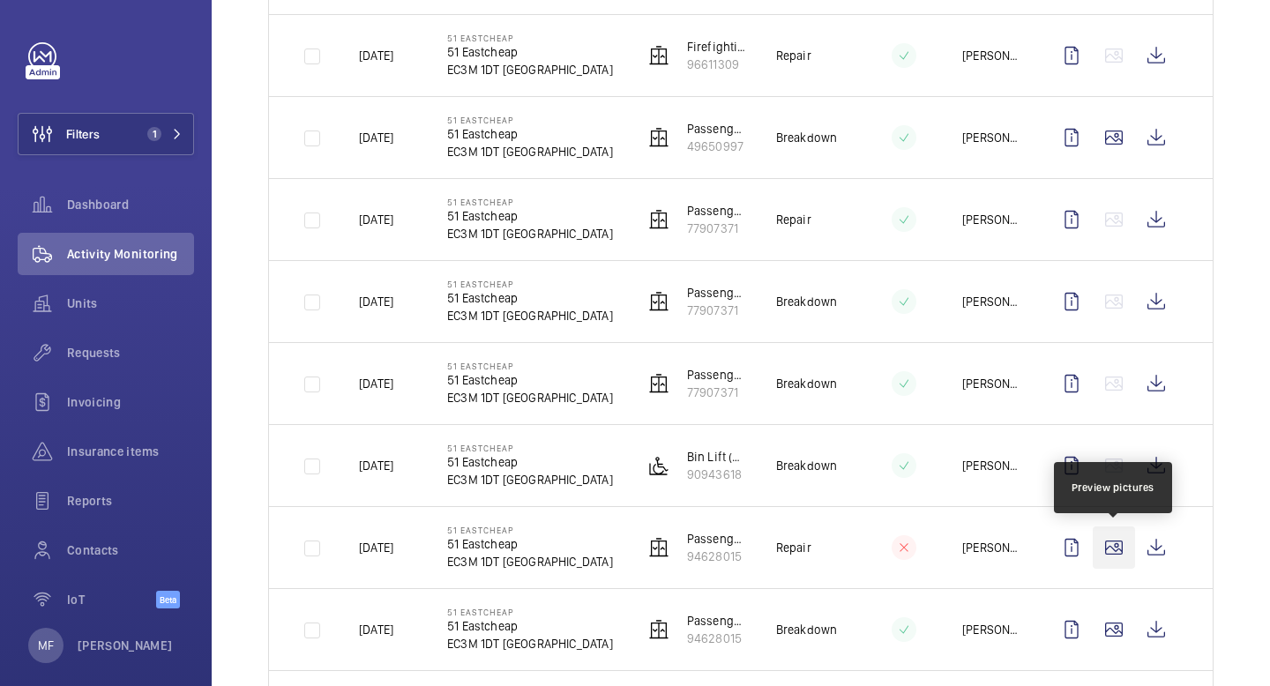
click at [1119, 540] on wm-front-icon-button at bounding box center [1113, 547] width 42 height 42
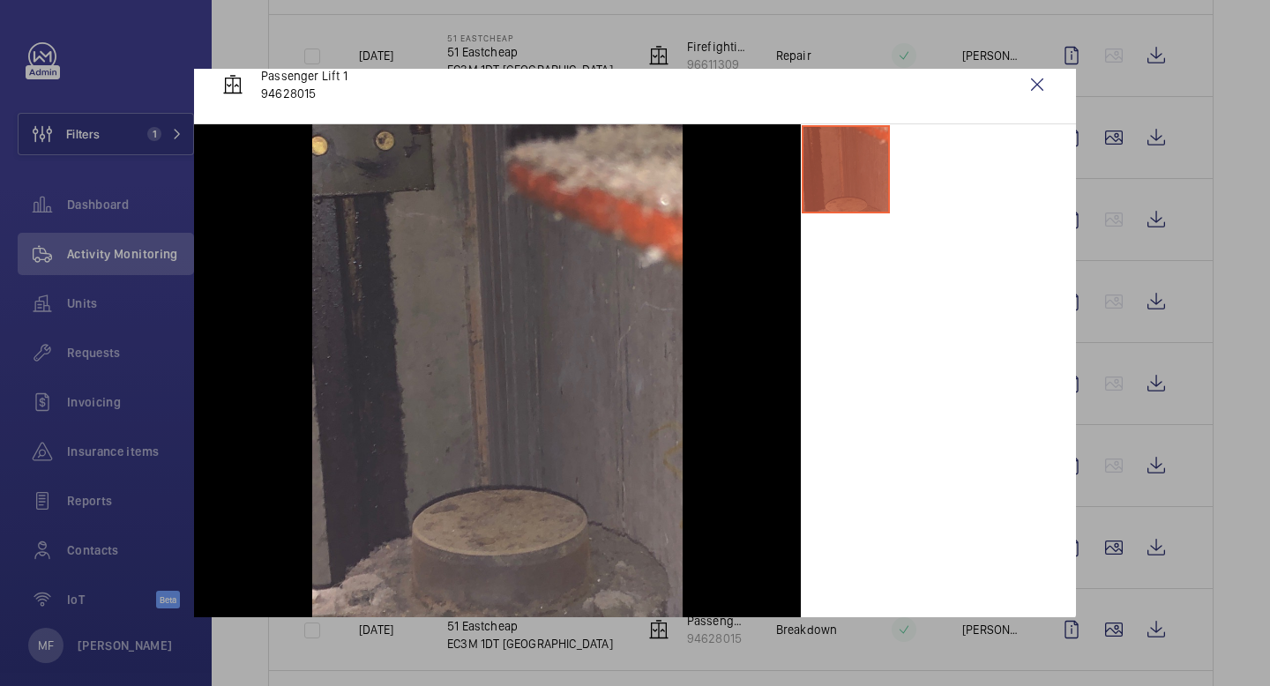
scroll to position [23, 0]
click at [1030, 92] on wm-front-icon-button at bounding box center [1037, 84] width 42 height 42
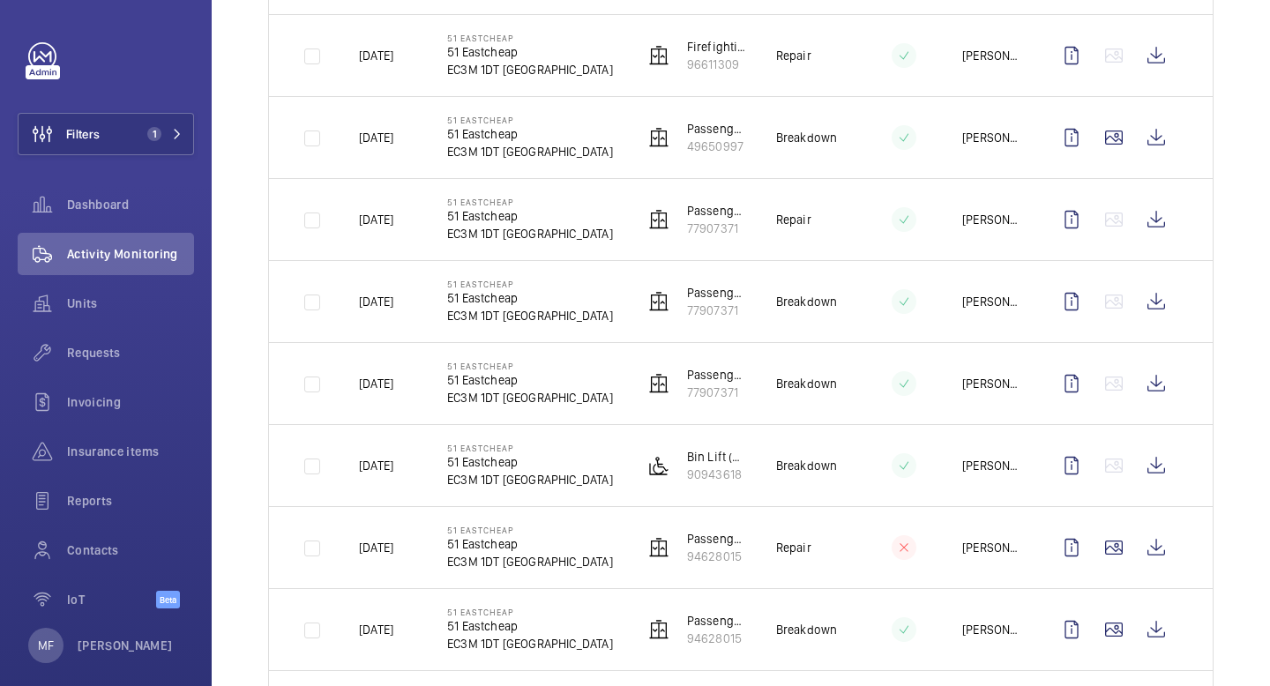
scroll to position [781, 0]
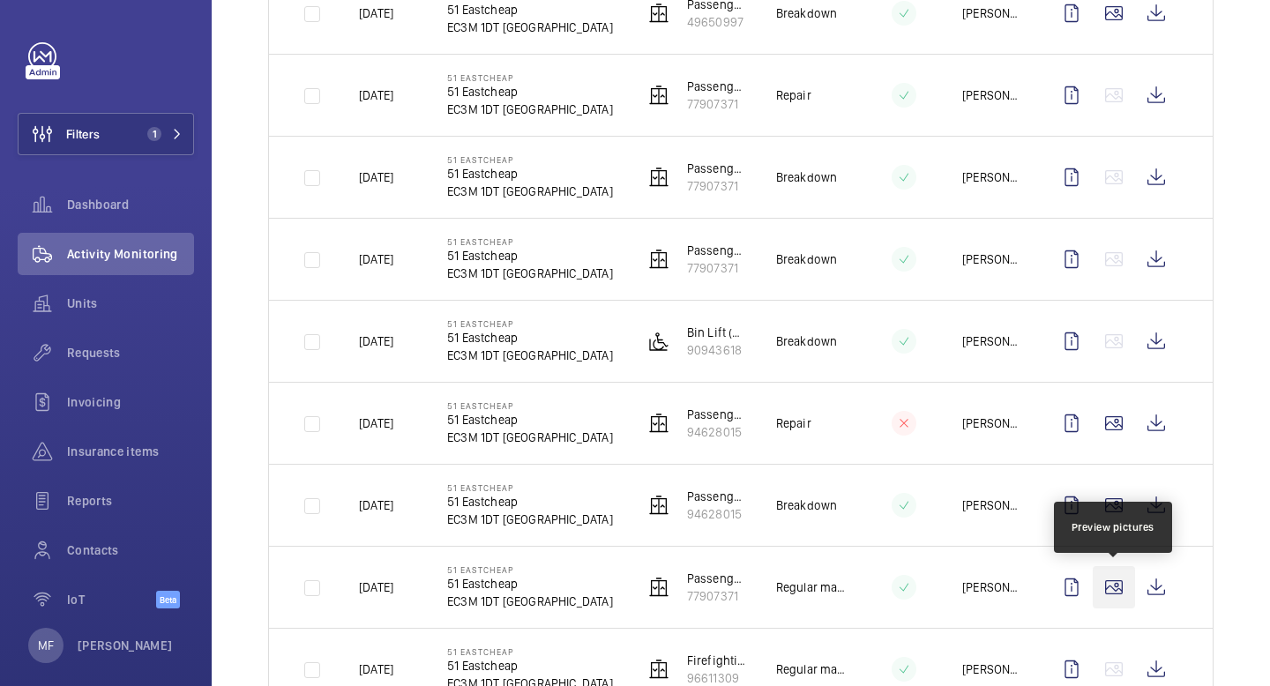
click at [1113, 588] on wm-front-icon-button at bounding box center [1113, 587] width 42 height 42
